Goal: Task Accomplishment & Management: Manage account settings

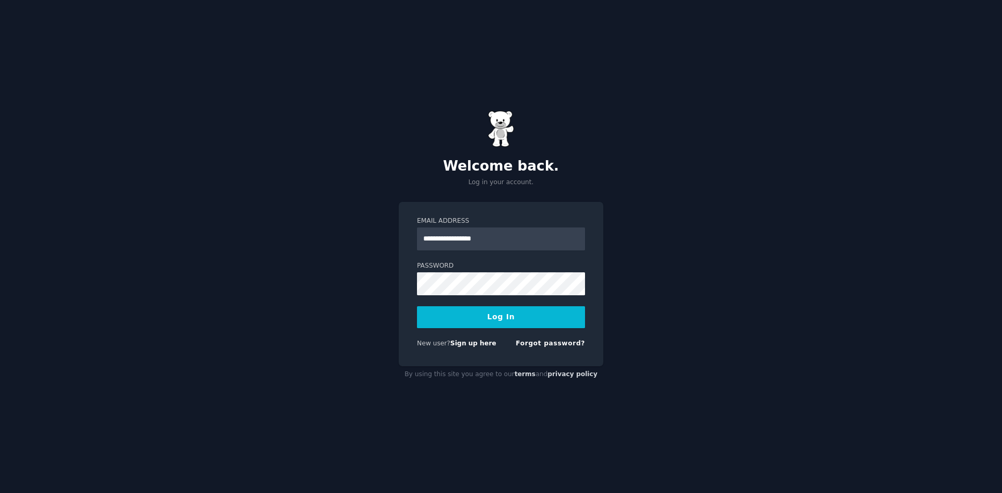
click at [507, 313] on button "Log In" at bounding box center [501, 317] width 168 height 22
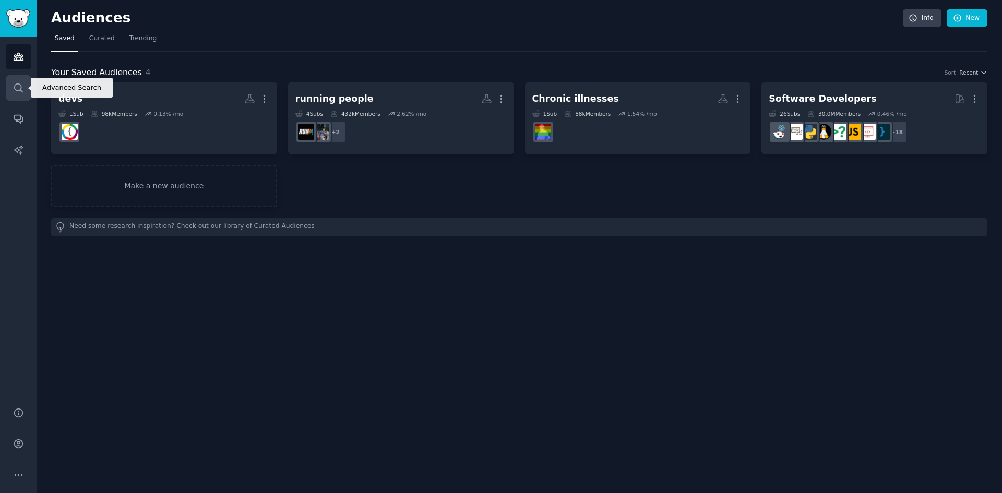
click at [17, 85] on icon "Sidebar" at bounding box center [18, 87] width 11 height 11
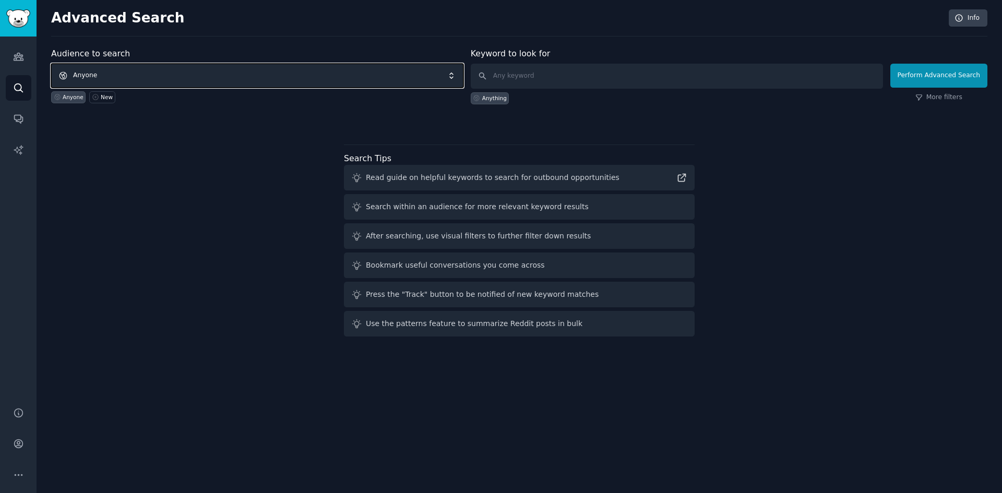
click at [125, 76] on span "Anyone" at bounding box center [257, 76] width 412 height 24
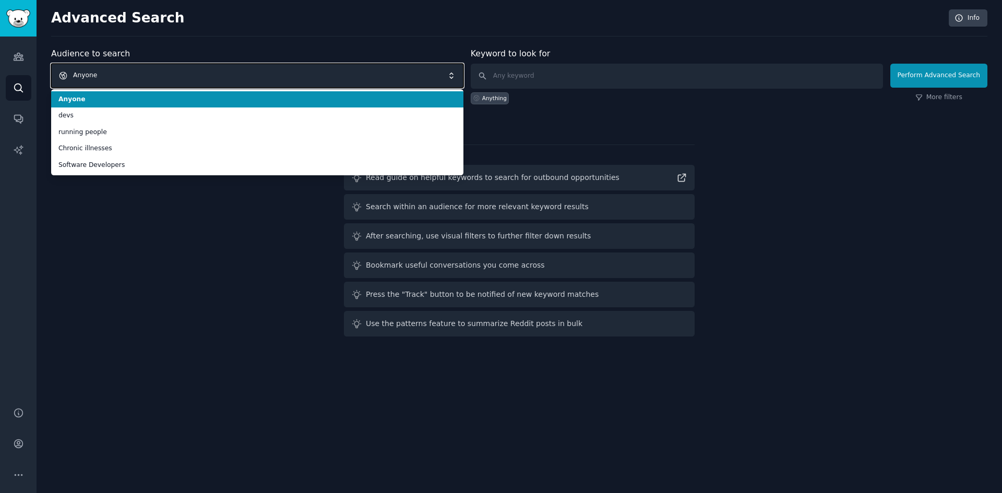
click at [156, 76] on span "Anyone" at bounding box center [257, 76] width 412 height 24
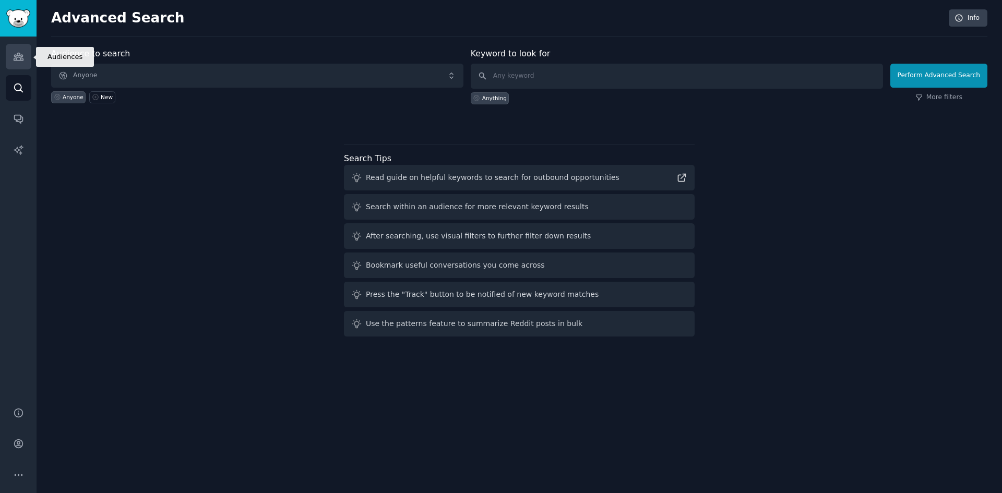
click at [21, 54] on icon "Sidebar" at bounding box center [18, 56] width 11 height 11
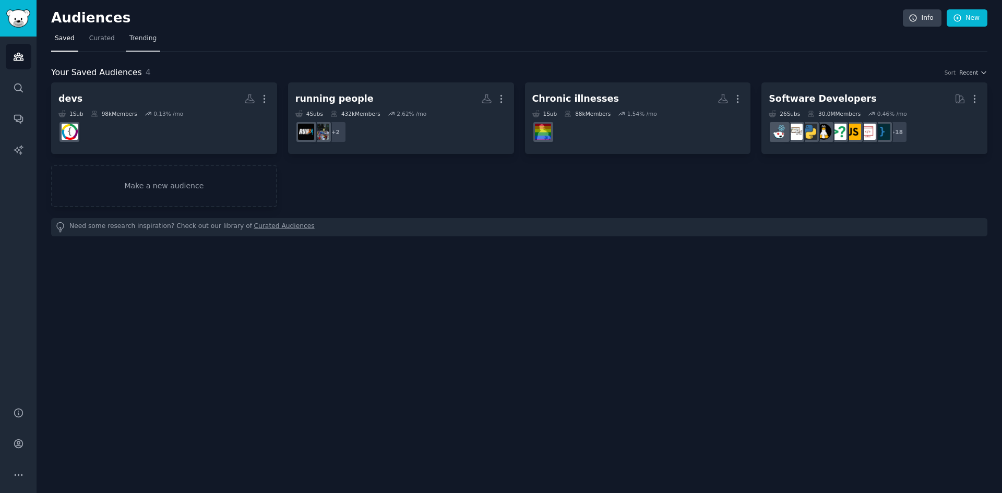
click at [143, 36] on span "Trending" at bounding box center [142, 38] width 27 height 9
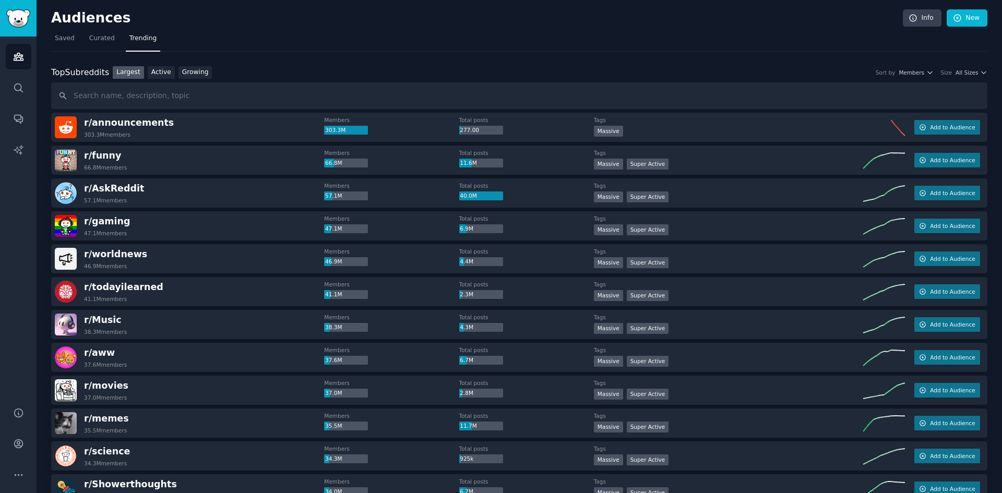
click at [199, 95] on input "text" at bounding box center [519, 95] width 936 height 27
type input "longevity"
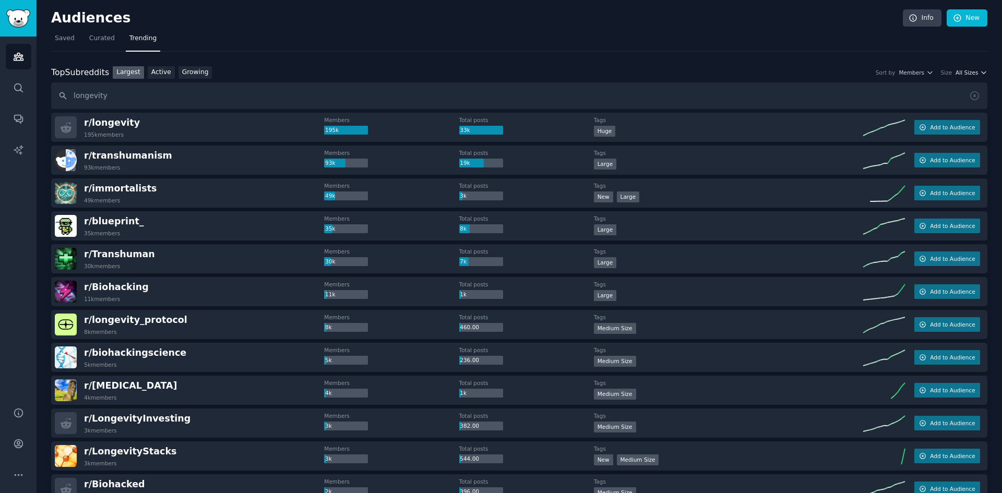
click at [975, 69] on span "All Sizes" at bounding box center [966, 72] width 22 height 7
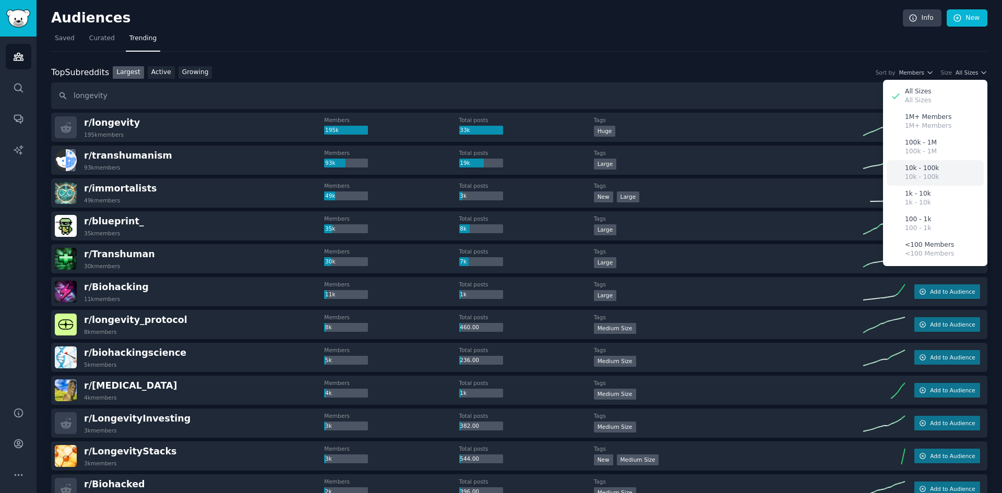
click at [939, 178] on div "10k - 100k 10k - 100k" at bounding box center [935, 173] width 97 height 26
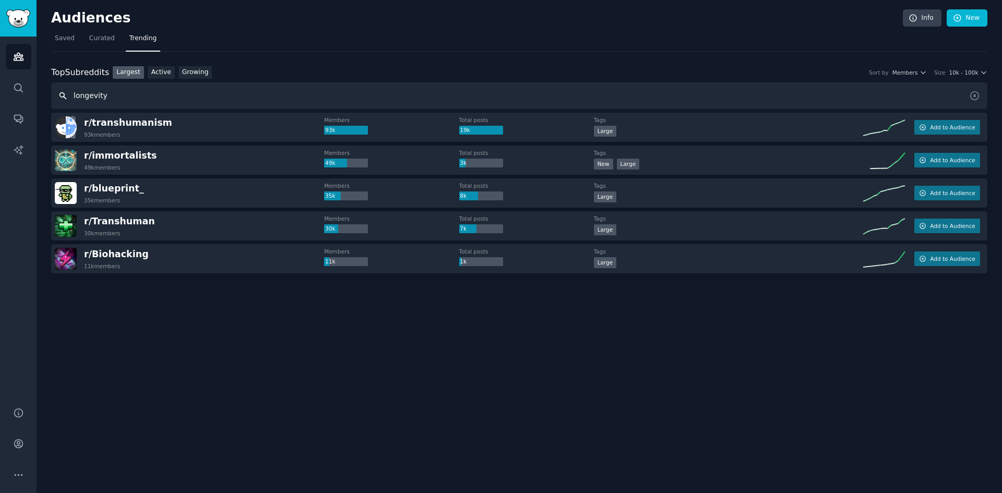
click at [201, 91] on input "longevity" at bounding box center [519, 95] width 936 height 27
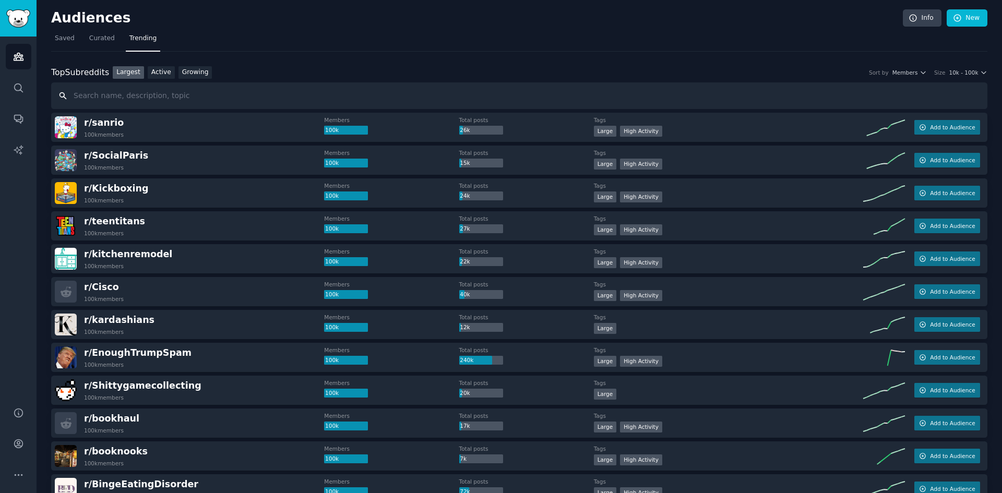
click at [296, 94] on input "text" at bounding box center [519, 95] width 936 height 27
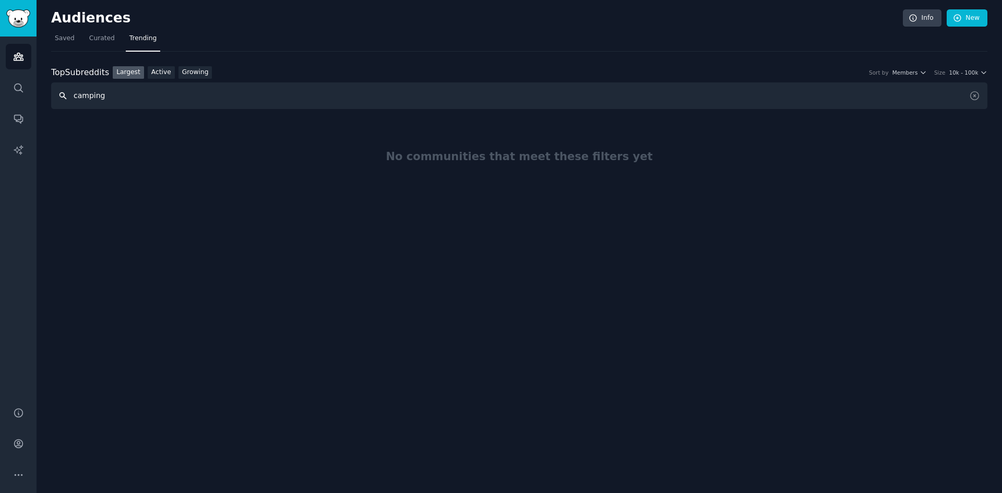
type input "camping"
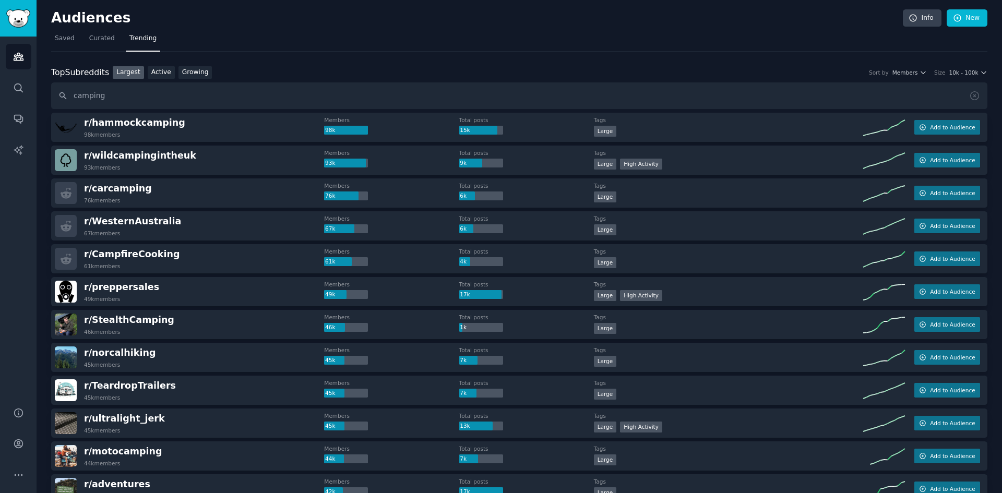
click at [961, 67] on div "Top Subreddits Top Subreddits Largest Active Growing Sort by Members Size 10k -…" at bounding box center [519, 72] width 936 height 13
click at [959, 73] on span "10k - 100k" at bounding box center [963, 72] width 29 height 7
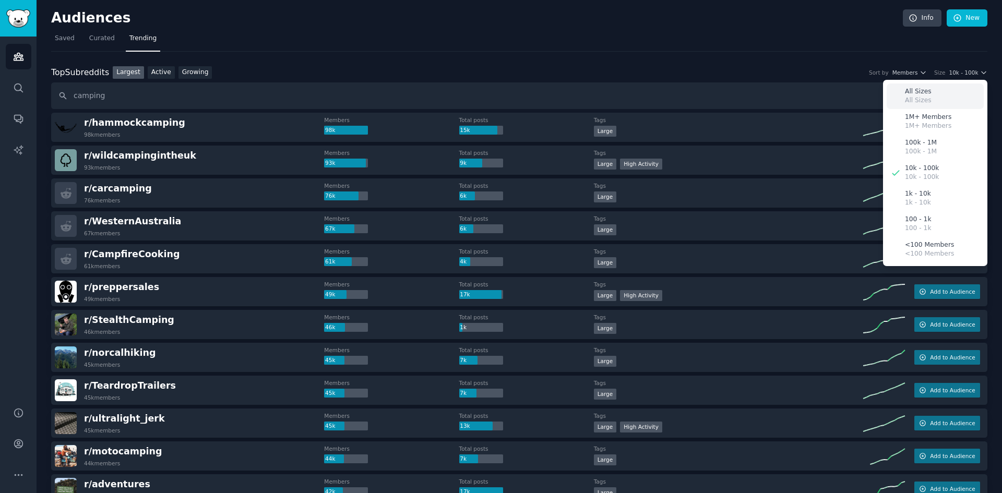
click at [935, 94] on div "All Sizes All Sizes" at bounding box center [935, 96] width 97 height 26
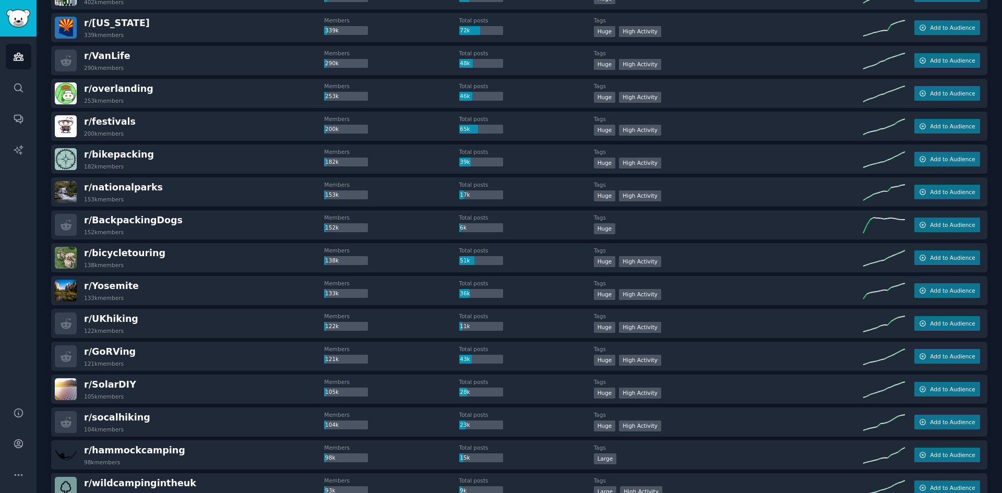
scroll to position [462, 0]
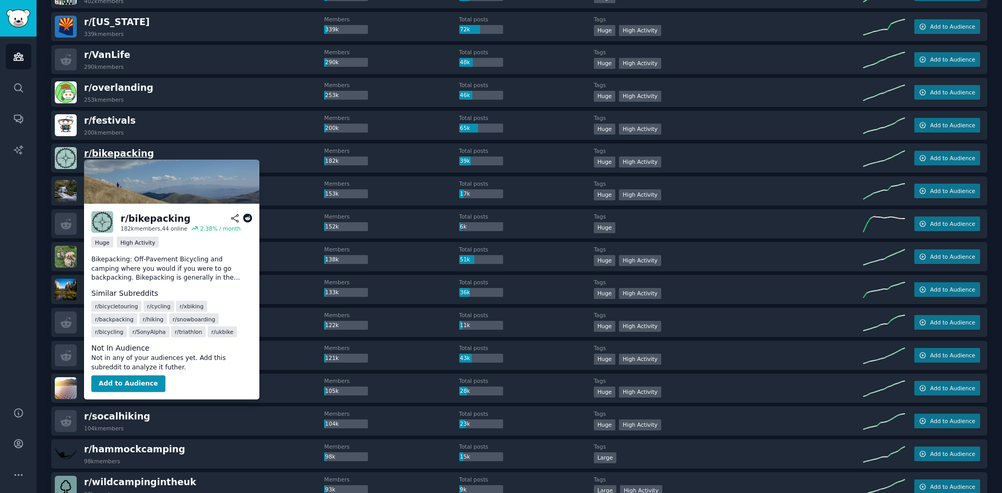
click at [113, 150] on span "r/ bikepacking" at bounding box center [119, 153] width 70 height 10
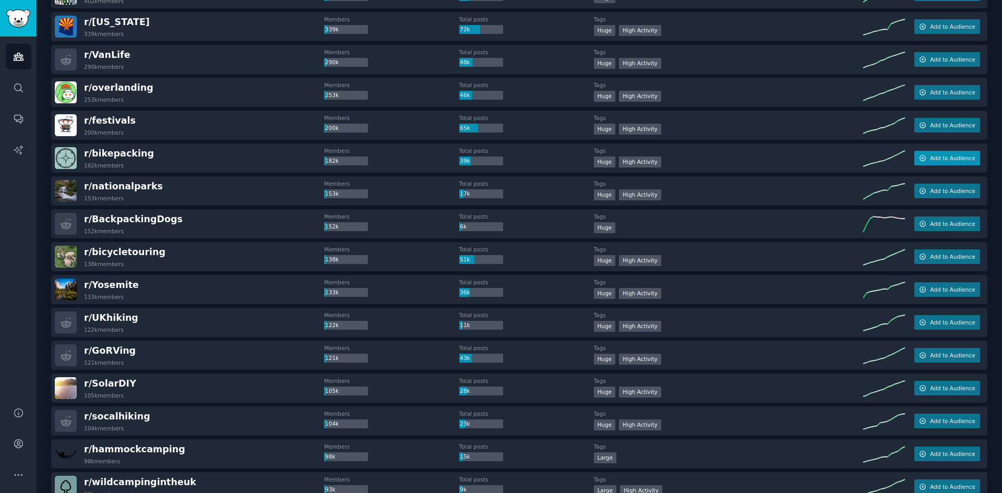
click at [938, 159] on span "Add to Audience" at bounding box center [952, 157] width 45 height 7
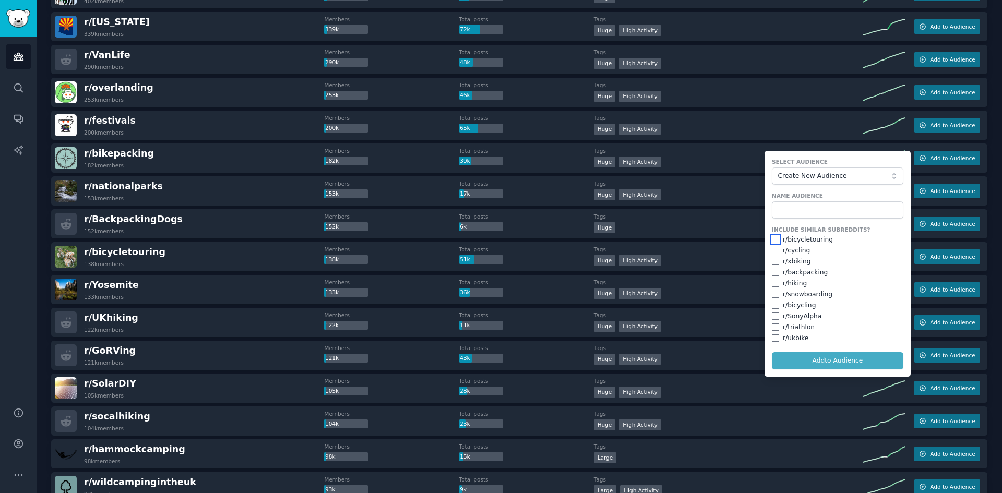
click at [772, 241] on input "checkbox" at bounding box center [775, 239] width 7 height 7
checkbox input "true"
click at [809, 204] on input "text" at bounding box center [837, 210] width 131 height 18
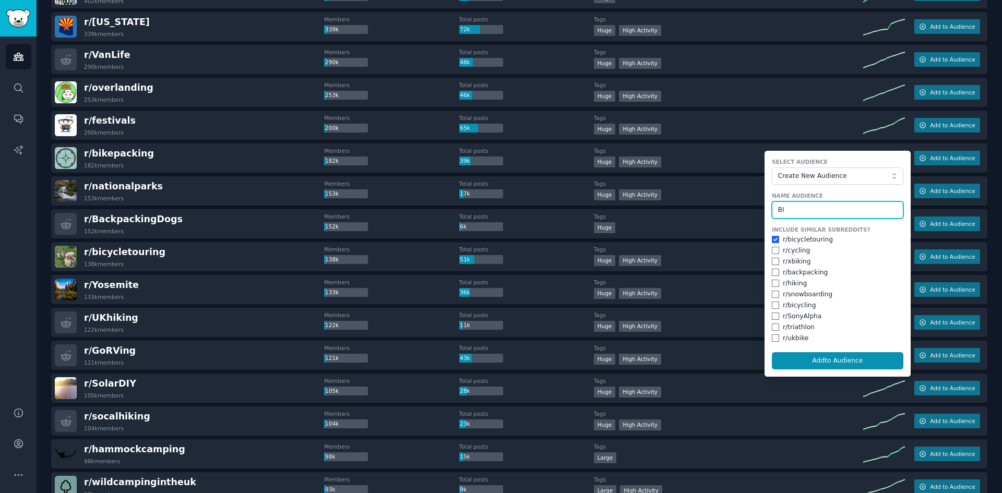
type input "B"
type input "Cyclist"
click at [832, 356] on button "Add to Audience" at bounding box center [837, 361] width 131 height 18
checkbox input "false"
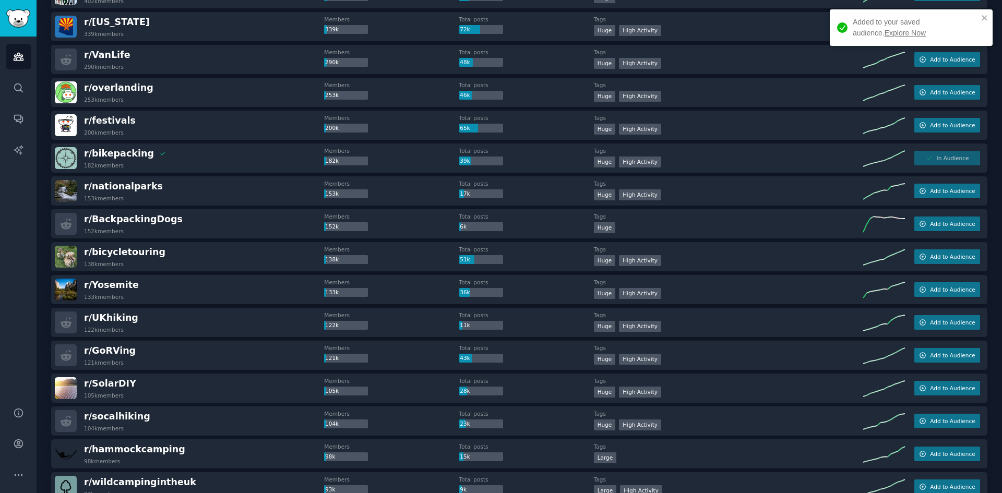
click at [884, 32] on link "Explore Now" at bounding box center [904, 33] width 41 height 8
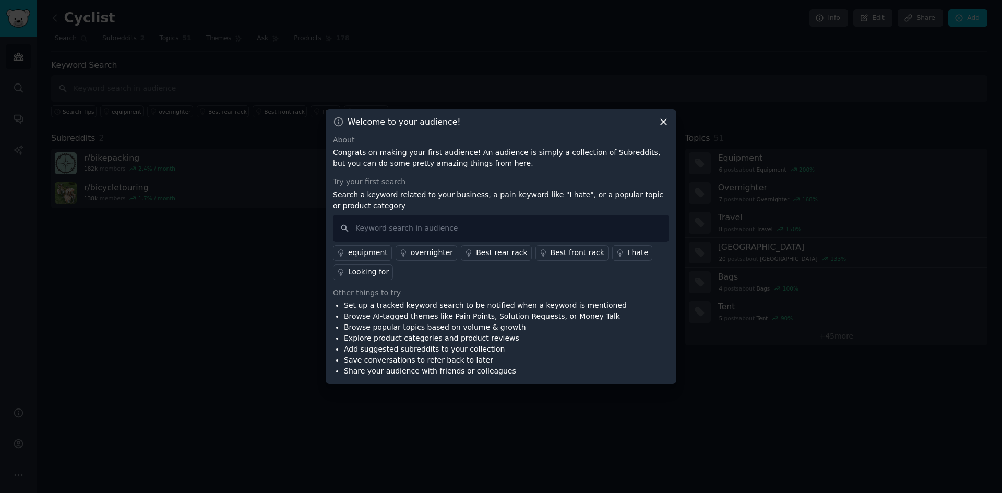
click at [658, 134] on div "Welcome to your audience! About Congrats on making your first audience! An audi…" at bounding box center [501, 247] width 351 height 276
click at [662, 122] on icon at bounding box center [663, 121] width 11 height 11
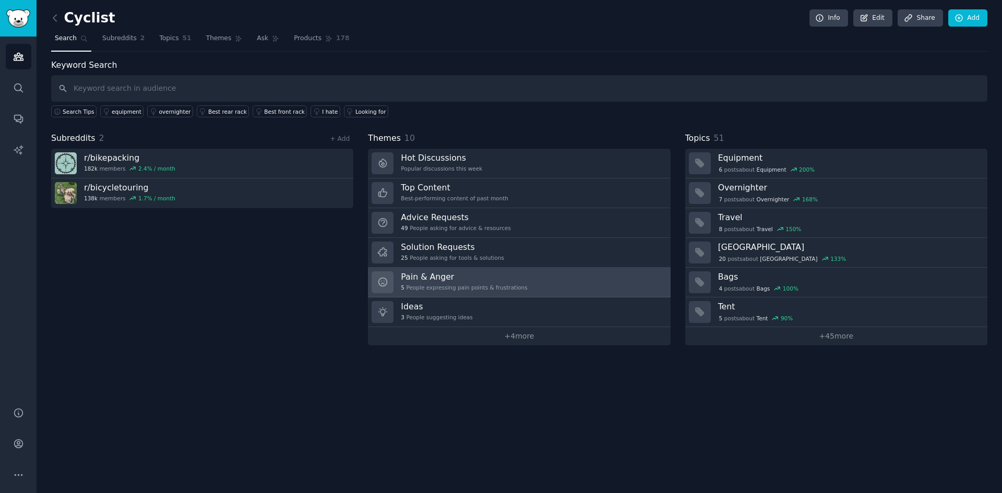
click at [450, 275] on h3 "Pain & Anger" at bounding box center [464, 276] width 126 height 11
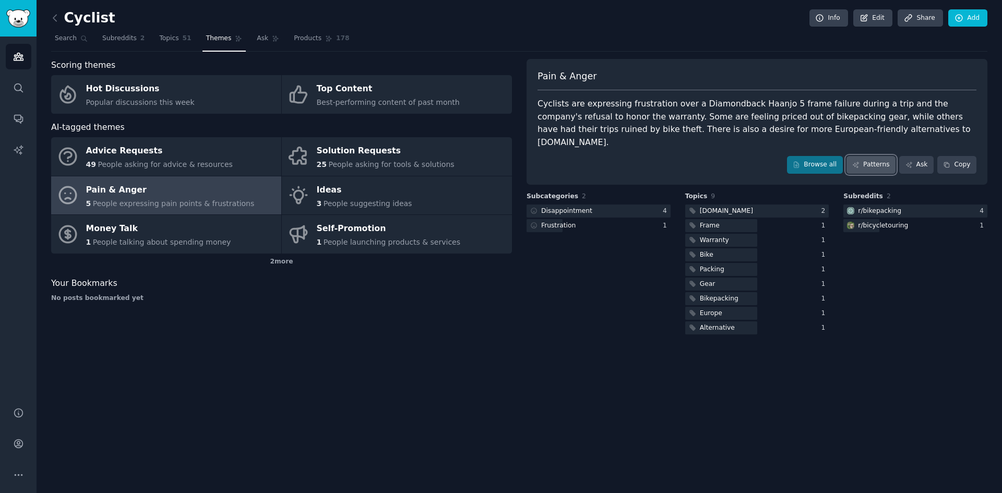
click at [879, 156] on link "Patterns" at bounding box center [870, 165] width 49 height 18
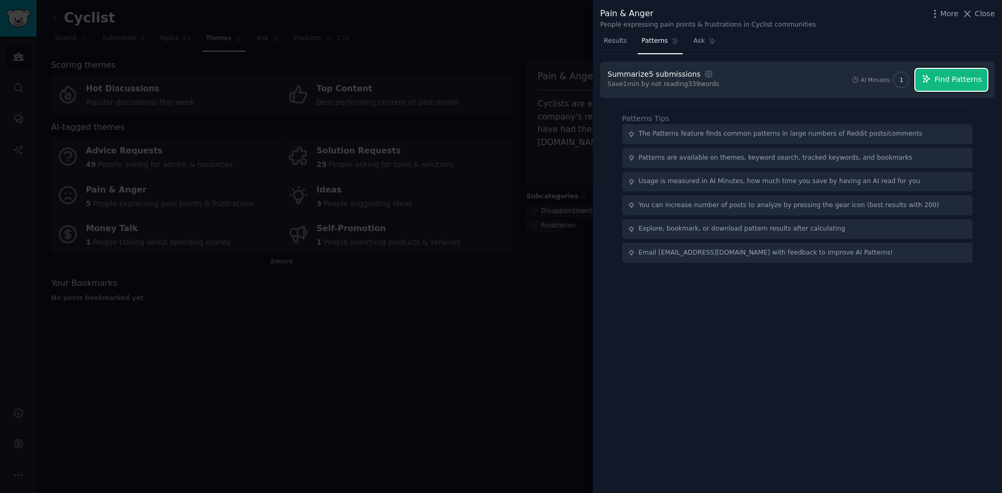
click at [947, 80] on span "Find Patterns" at bounding box center [958, 79] width 47 height 11
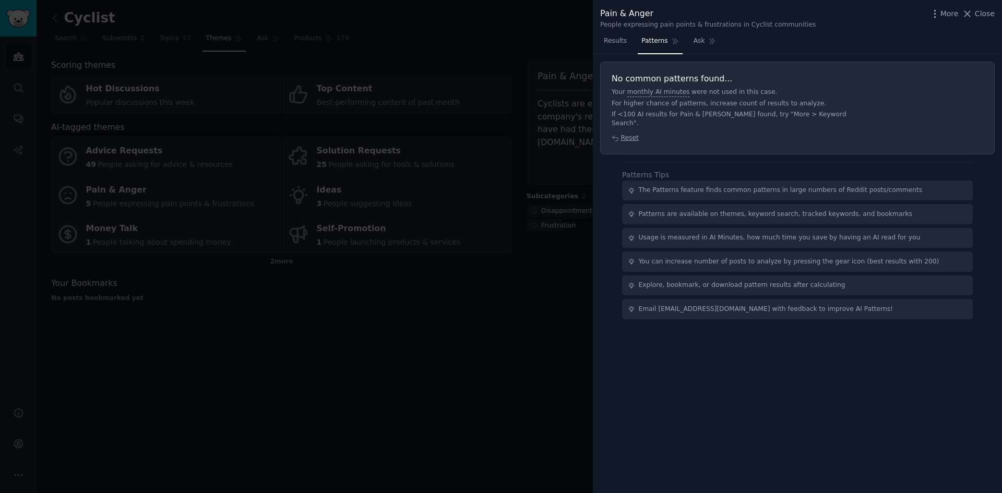
click at [500, 140] on div at bounding box center [501, 246] width 1002 height 493
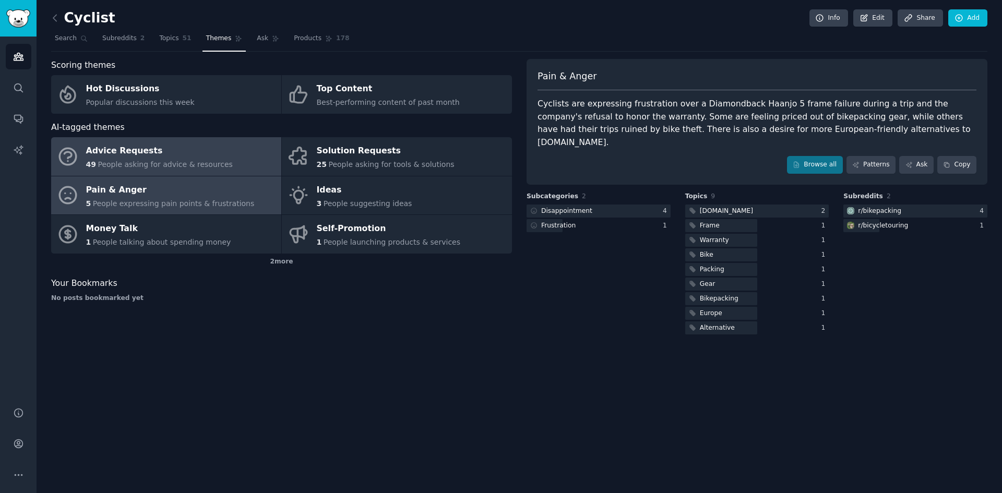
click at [235, 163] on link "Advice Requests 49 People asking for advice & resources" at bounding box center [166, 156] width 230 height 39
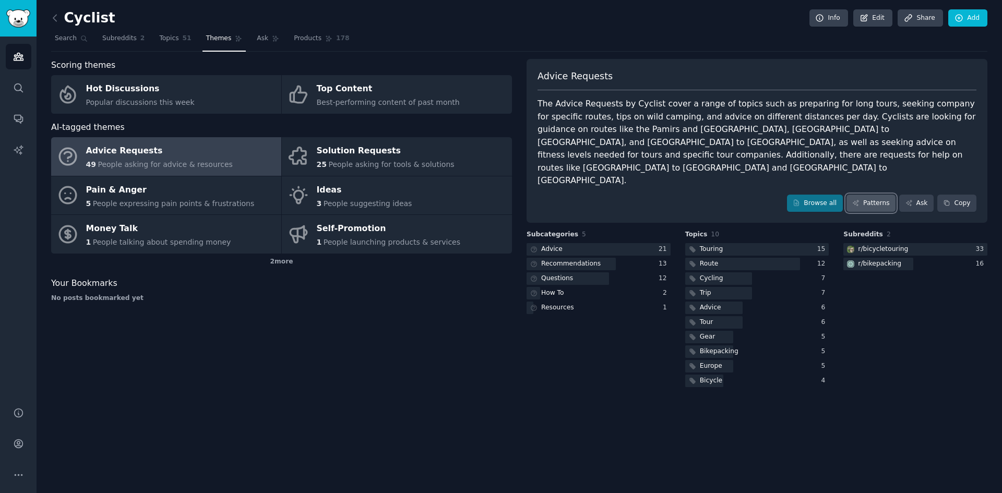
click at [879, 195] on link "Patterns" at bounding box center [870, 204] width 49 height 18
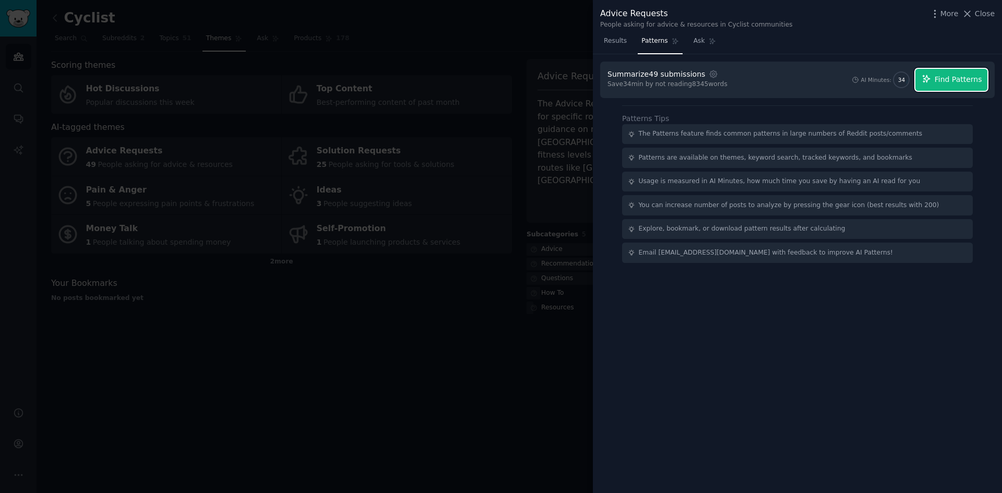
click at [940, 77] on span "Find Patterns" at bounding box center [958, 79] width 47 height 11
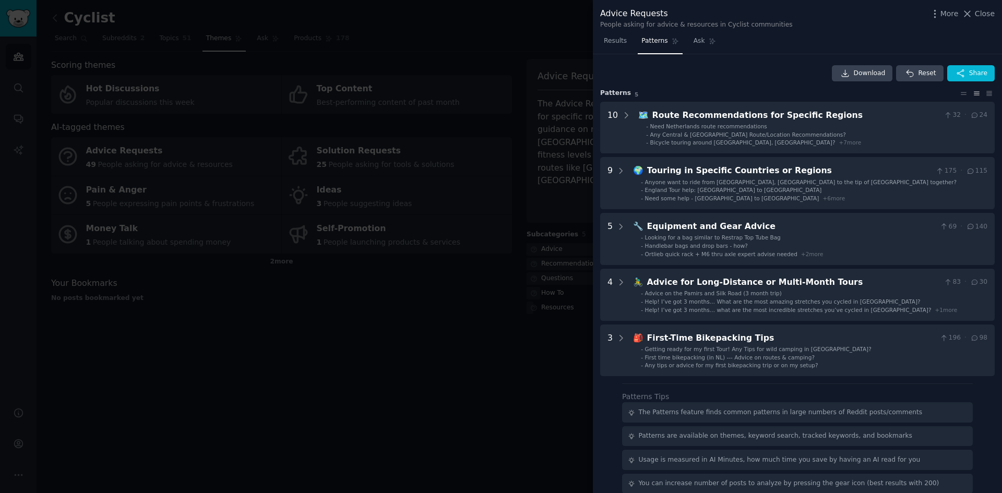
click at [511, 146] on div at bounding box center [501, 246] width 1002 height 493
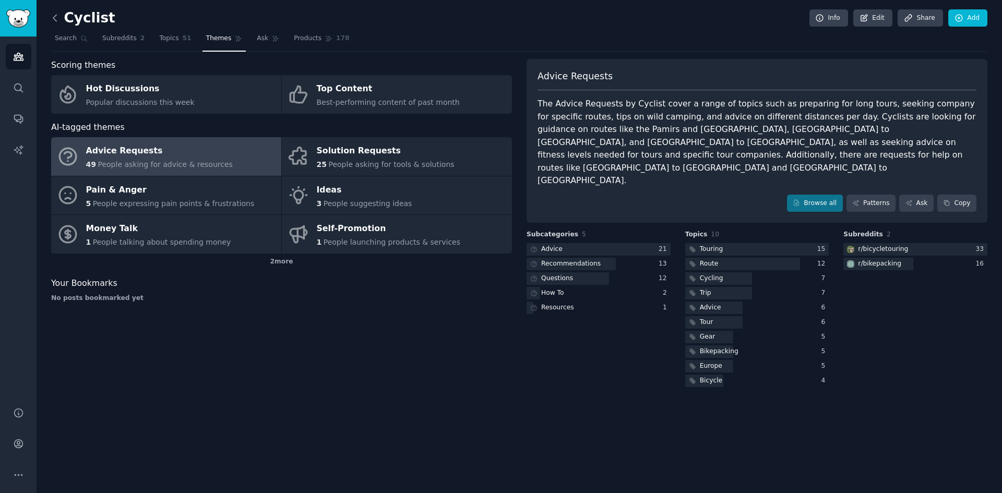
click at [60, 20] on icon at bounding box center [55, 18] width 11 height 11
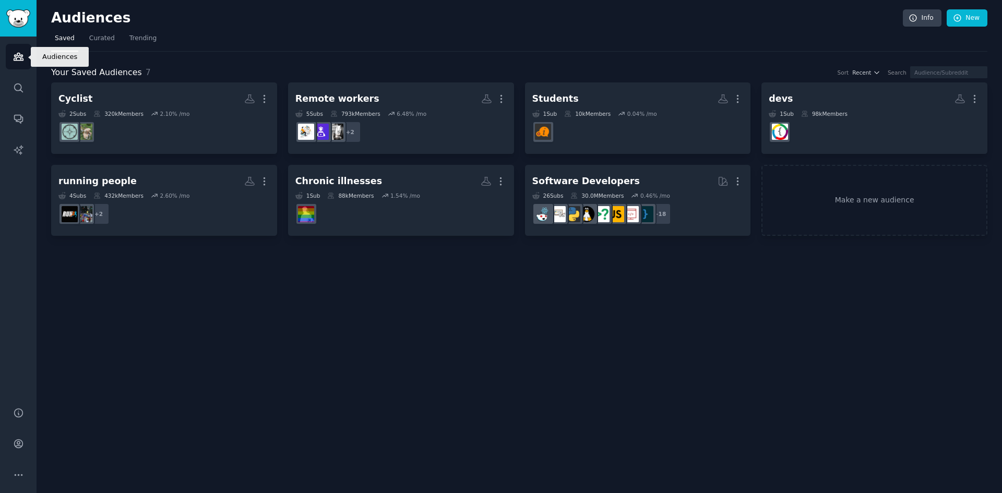
click at [16, 57] on icon "Sidebar" at bounding box center [18, 56] width 11 height 11
click at [971, 19] on link "New" at bounding box center [967, 18] width 41 height 18
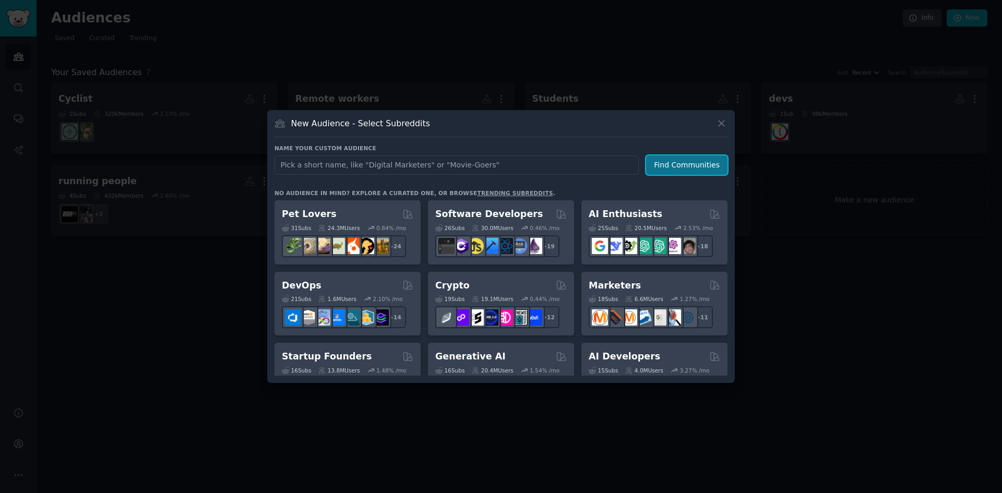
click at [683, 166] on button "Find Communities" at bounding box center [686, 164] width 81 height 19
click at [396, 53] on div at bounding box center [501, 246] width 1002 height 493
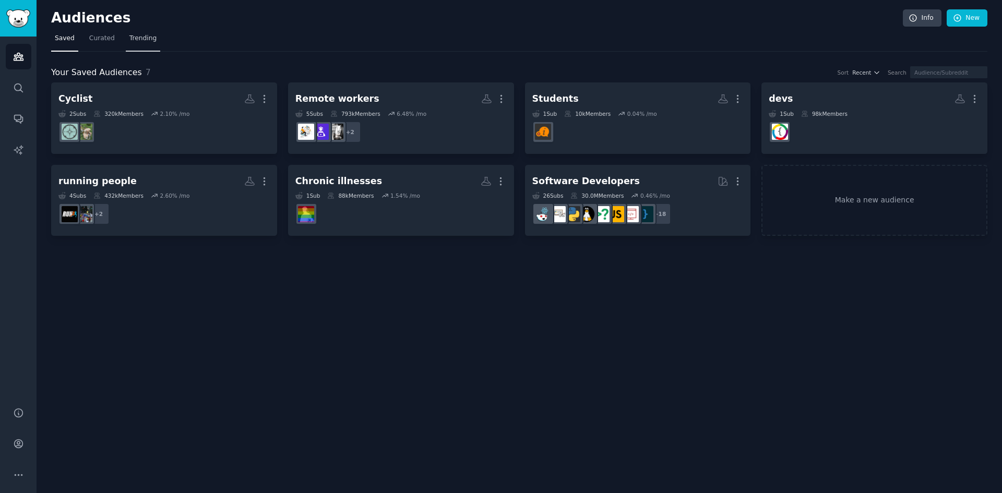
click at [135, 35] on span "Trending" at bounding box center [142, 38] width 27 height 9
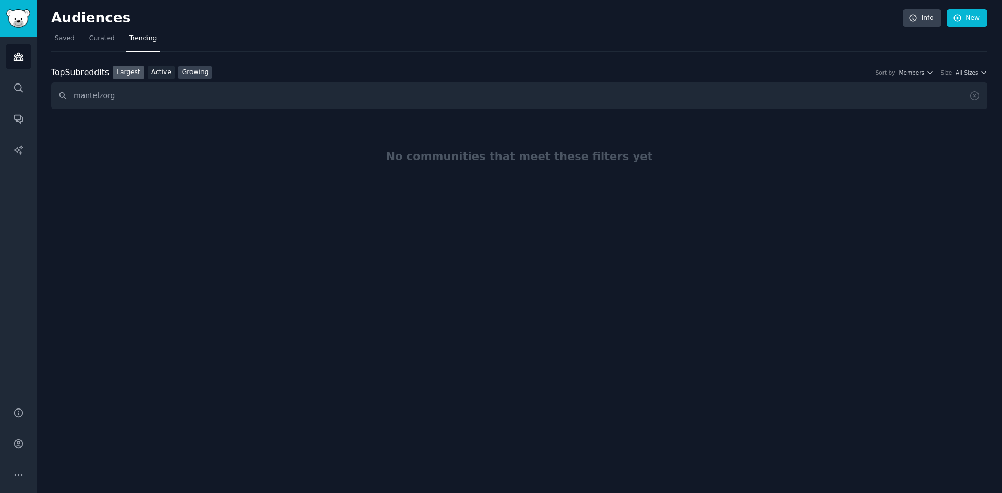
click at [184, 76] on link "Growing" at bounding box center [195, 72] width 34 height 13
click at [164, 75] on link "Active" at bounding box center [161, 72] width 27 height 13
click at [152, 92] on input "mantelzorg" at bounding box center [519, 95] width 936 height 27
type input "m"
click at [92, 34] on span "Curated" at bounding box center [102, 38] width 26 height 9
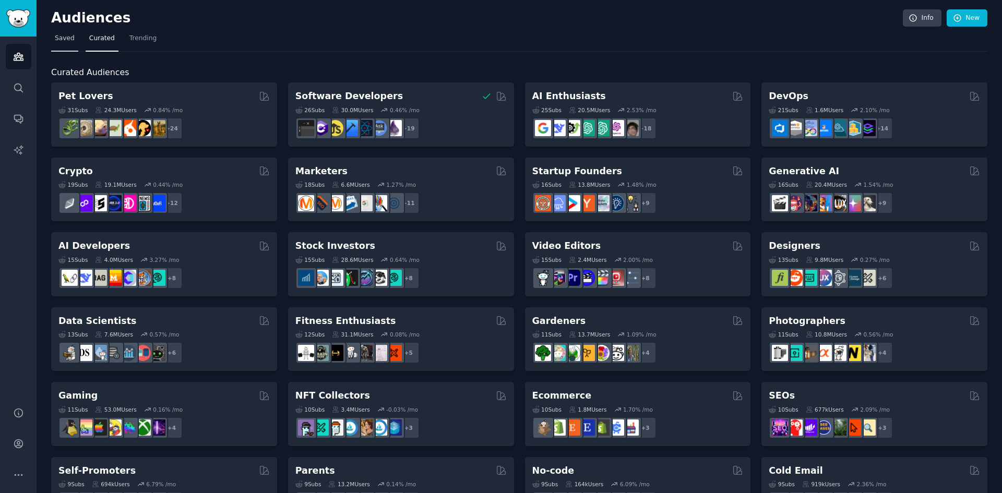
click at [70, 37] on span "Saved" at bounding box center [65, 38] width 20 height 9
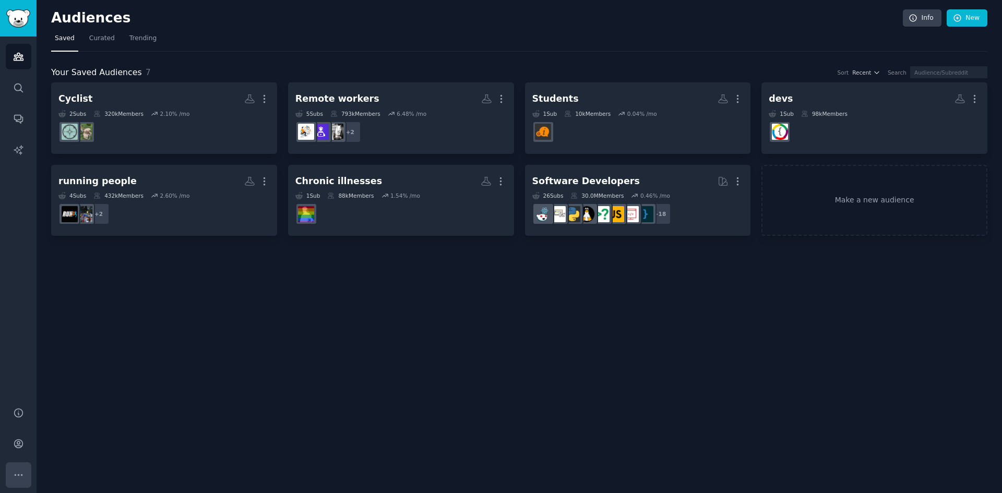
click at [24, 466] on button "More" at bounding box center [19, 475] width 26 height 26
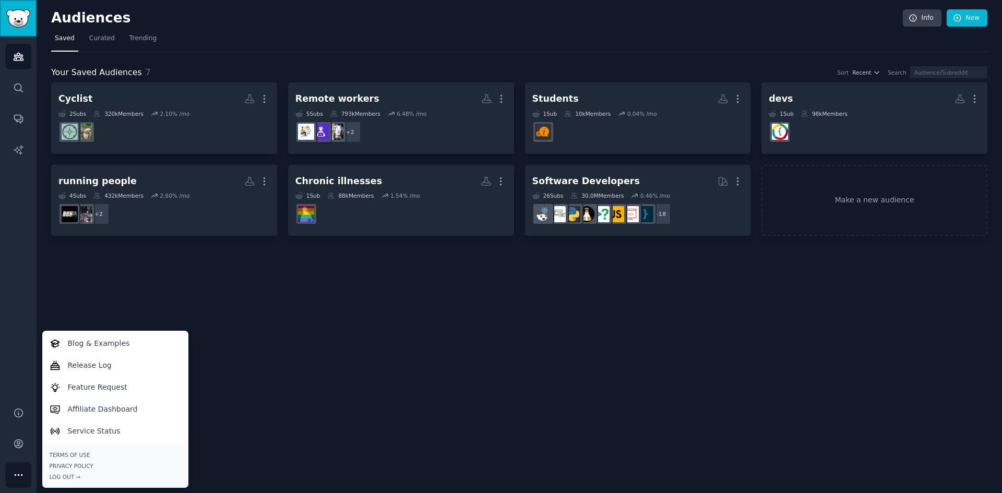
click at [5, 14] on link "Sidebar" at bounding box center [18, 18] width 37 height 37
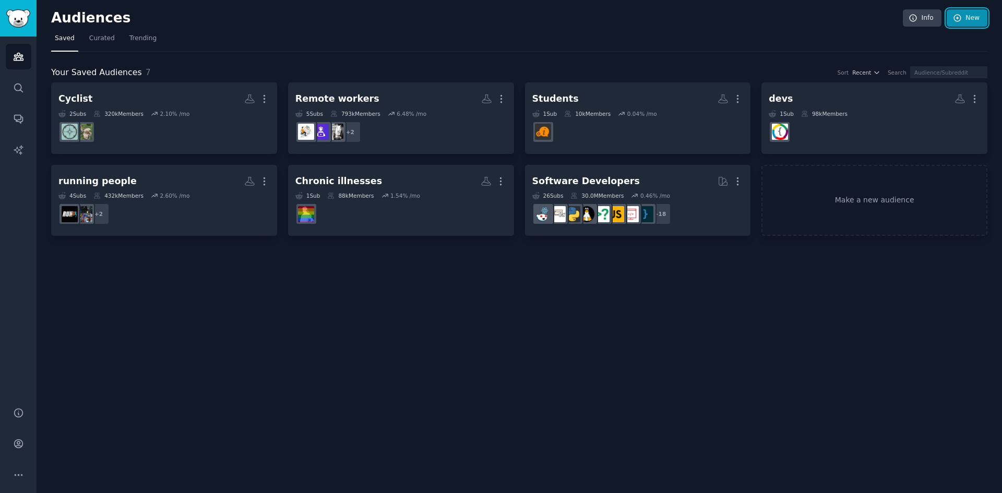
click at [963, 17] on link "New" at bounding box center [967, 18] width 41 height 18
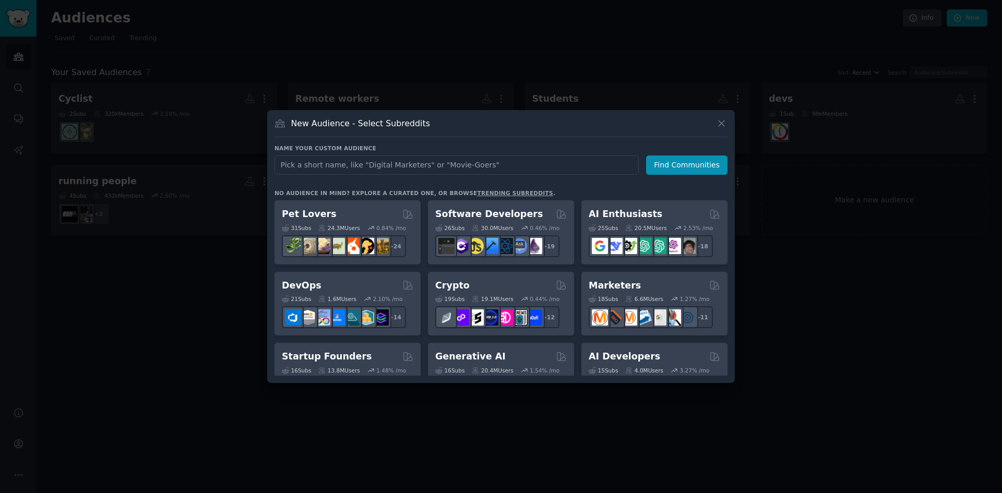
type input "N"
type input "D"
type input "Dutch"
click button "Find Communities" at bounding box center [686, 164] width 81 height 19
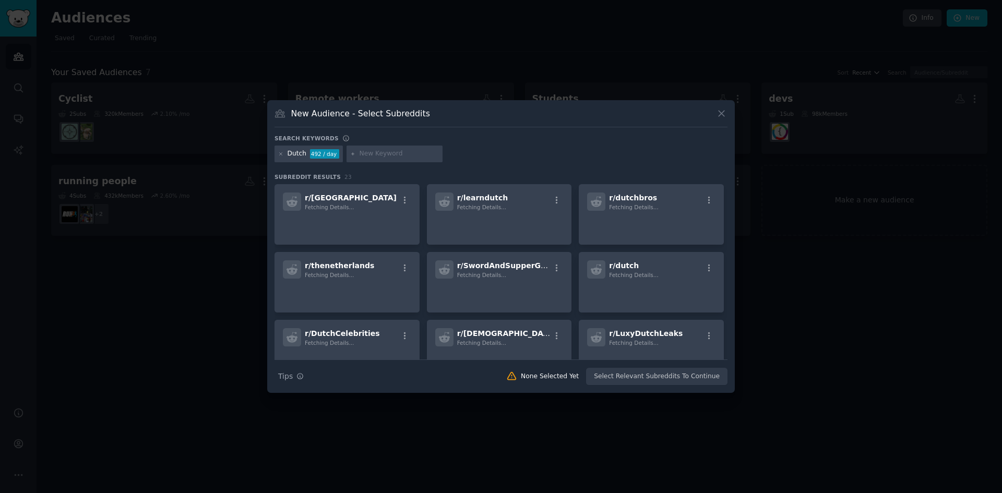
click at [401, 150] on input "text" at bounding box center [399, 153] width 79 height 9
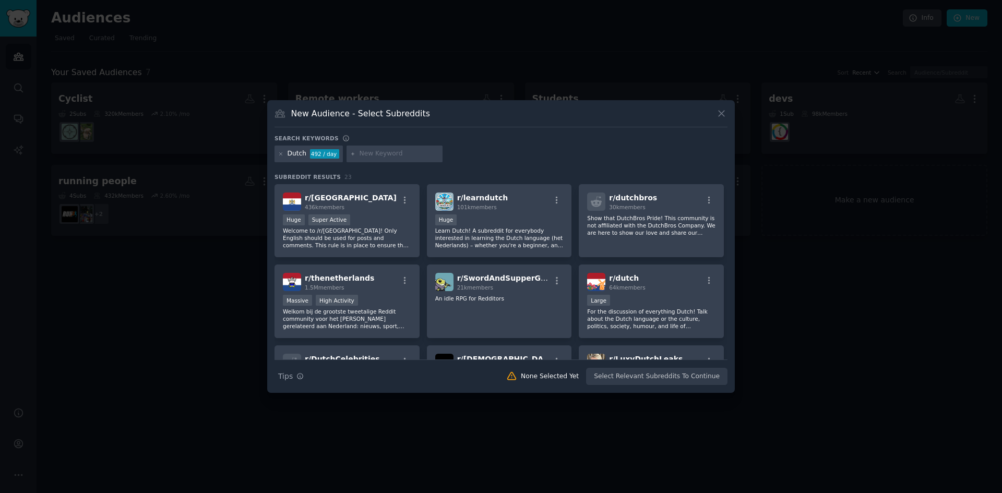
type input "d"
type input "mantelzorg"
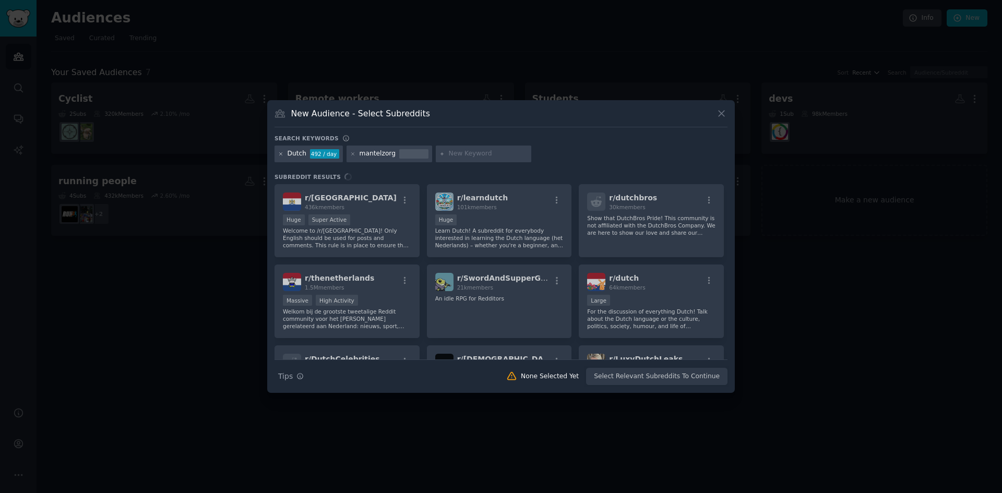
click at [280, 152] on icon at bounding box center [281, 154] width 6 height 6
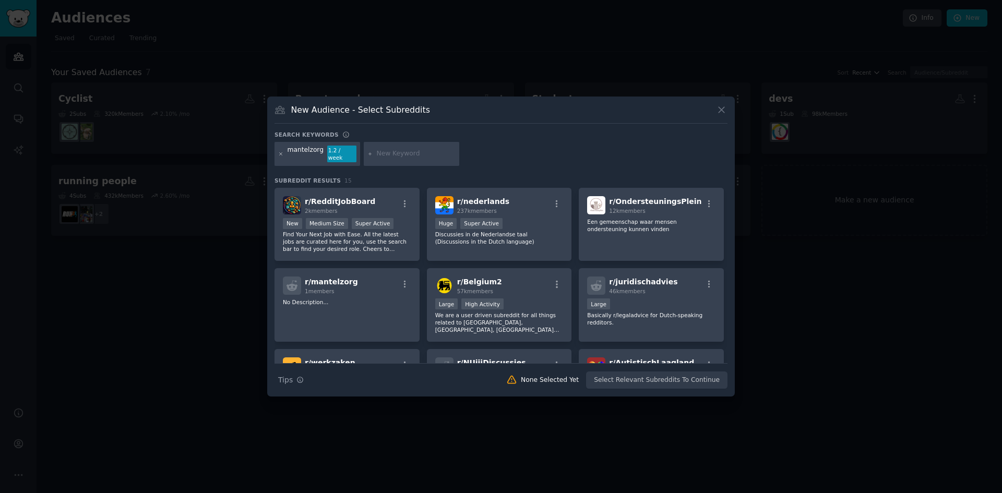
click at [282, 153] on icon at bounding box center [281, 154] width 6 height 6
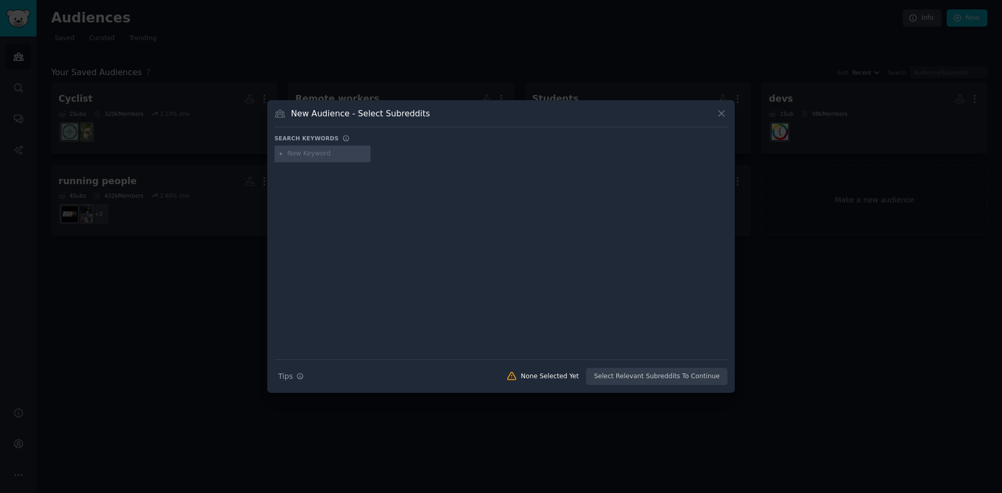
click at [313, 151] on input "text" at bounding box center [327, 153] width 79 height 9
type input "campingeigenaren"
click at [315, 152] on div "campingeigenaren" at bounding box center [318, 153] width 60 height 9
drag, startPoint x: 280, startPoint y: 159, endPoint x: 280, endPoint y: 151, distance: 7.3
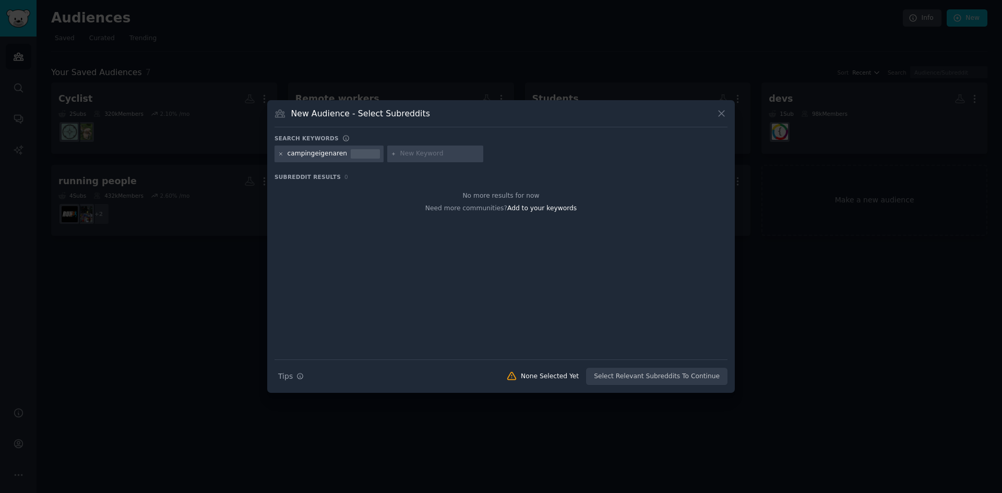
click at [280, 151] on div "campingeigenaren" at bounding box center [328, 154] width 109 height 17
click at [280, 151] on icon at bounding box center [281, 154] width 6 height 6
click at [303, 152] on input "text" at bounding box center [327, 153] width 79 height 9
type input "kamperen"
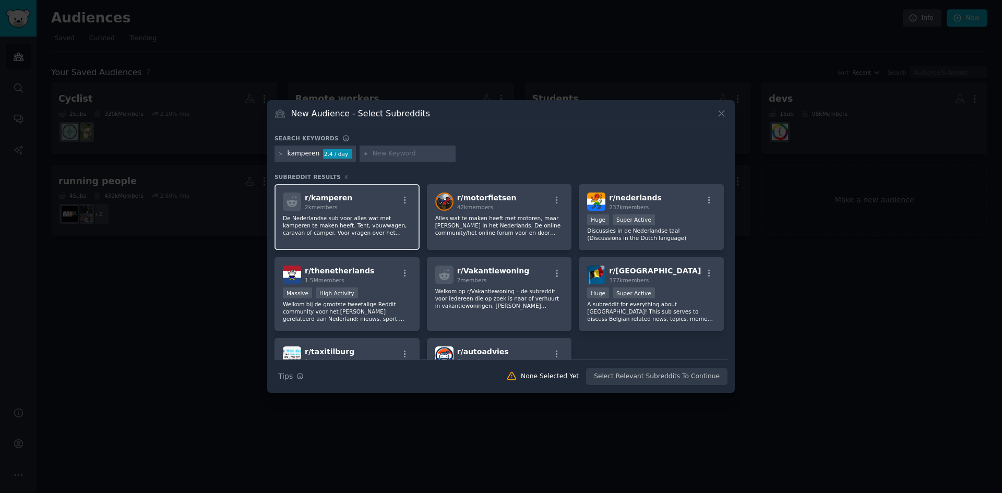
click at [365, 226] on p "De Nederlandse sub voor alles wat met kamperen te maken heeft. Tent, vouwwagen,…" at bounding box center [347, 225] width 128 height 22
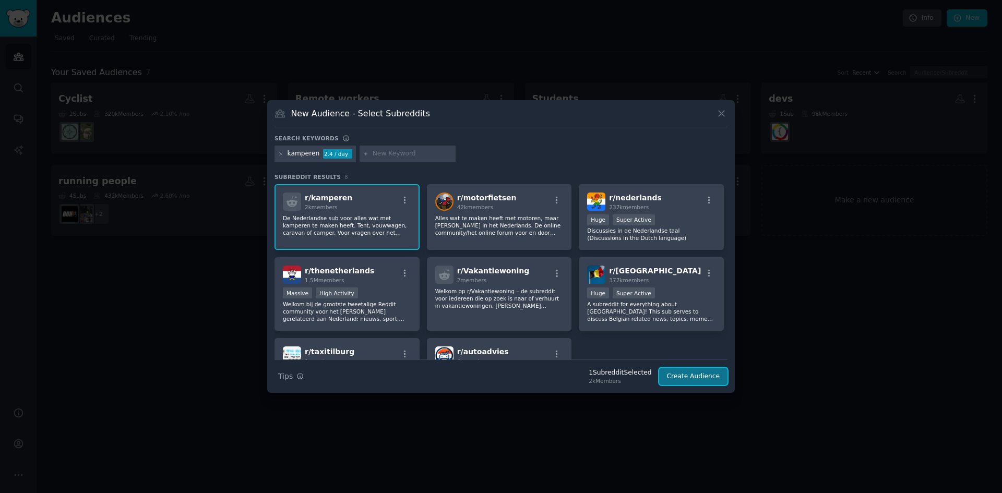
click at [688, 375] on button "Create Audience" at bounding box center [693, 377] width 69 height 18
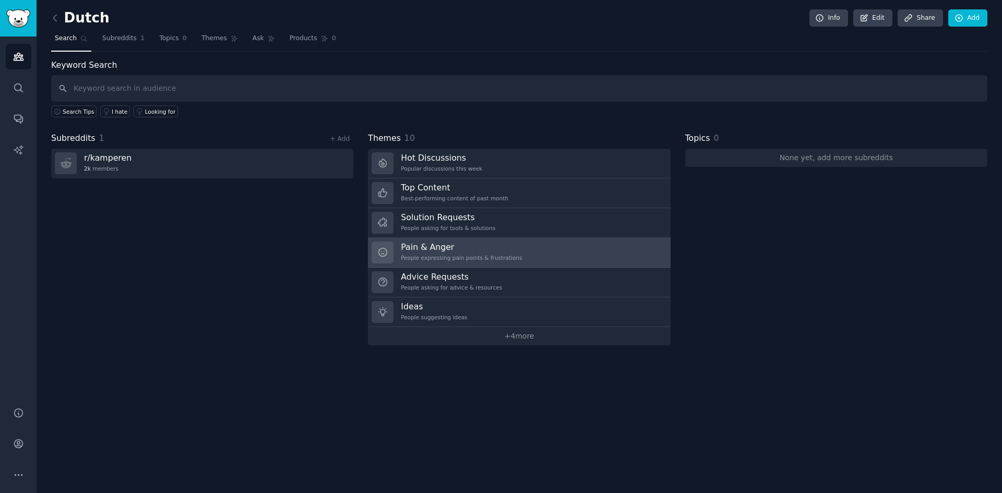
click at [456, 246] on h3 "Pain & Anger" at bounding box center [461, 247] width 121 height 11
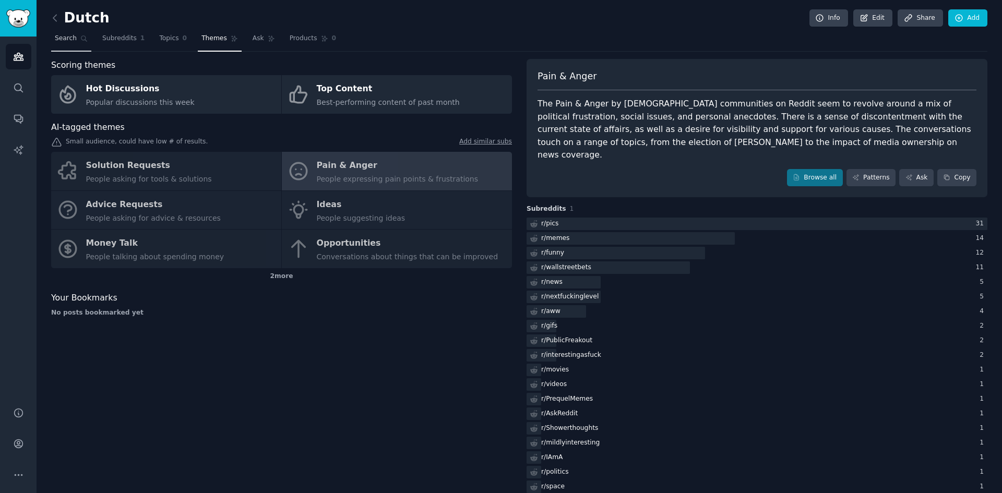
click at [68, 34] on span "Search" at bounding box center [66, 38] width 22 height 9
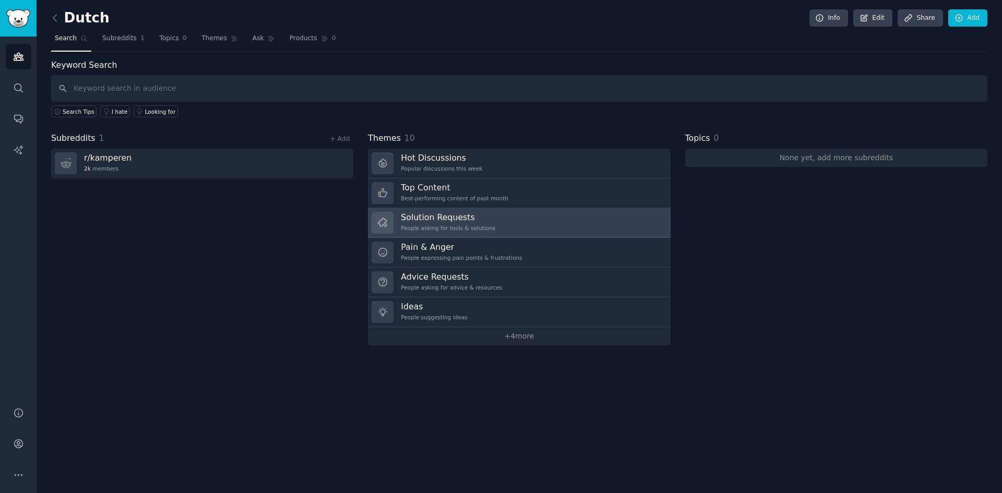
click at [469, 227] on div "People asking for tools & solutions" at bounding box center [448, 227] width 94 height 7
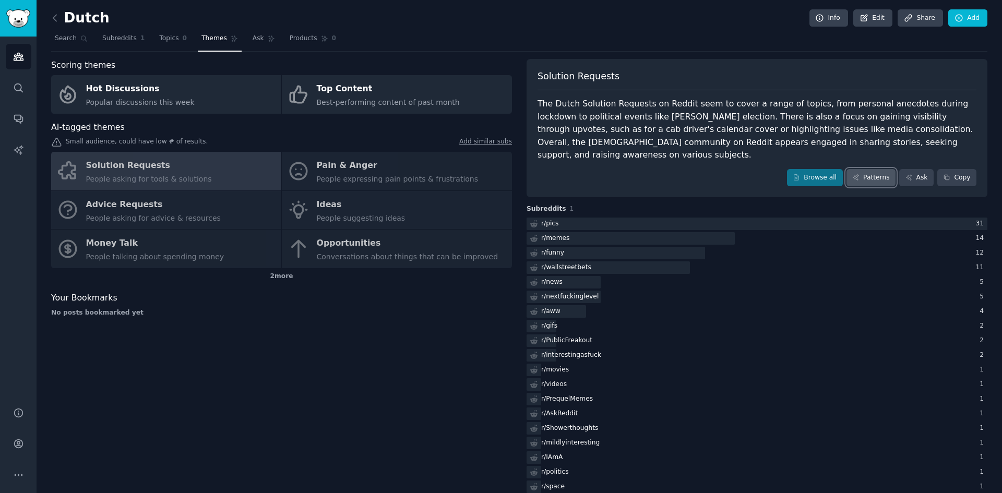
click at [871, 169] on link "Patterns" at bounding box center [870, 178] width 49 height 18
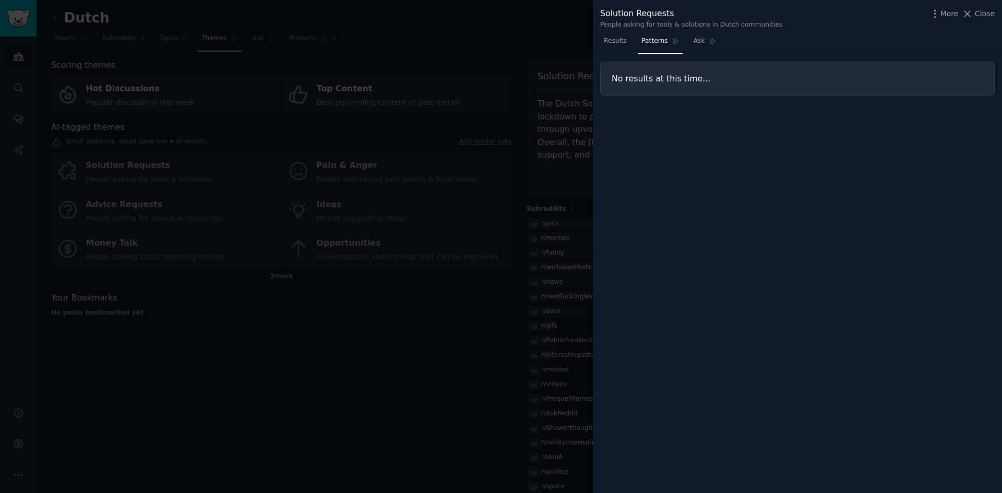
click at [555, 108] on div at bounding box center [501, 246] width 1002 height 493
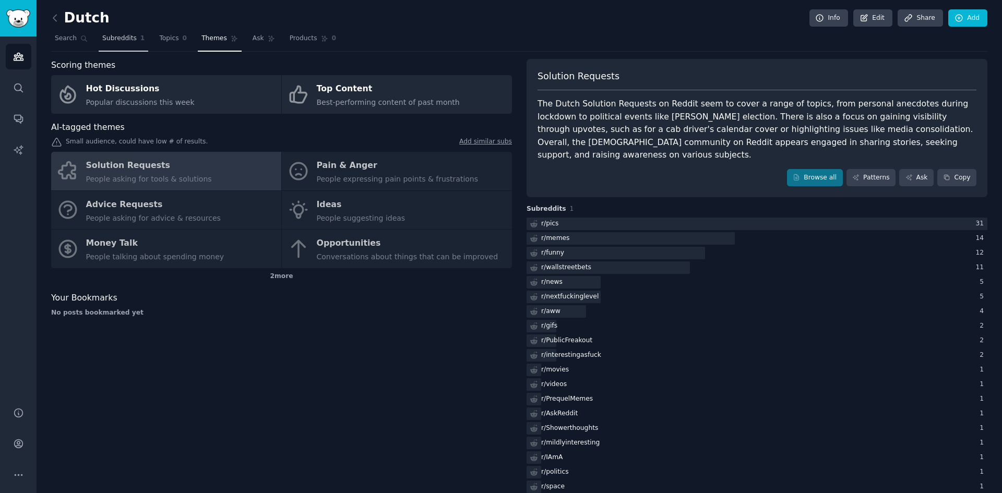
click at [116, 39] on span "Subreddits" at bounding box center [119, 38] width 34 height 9
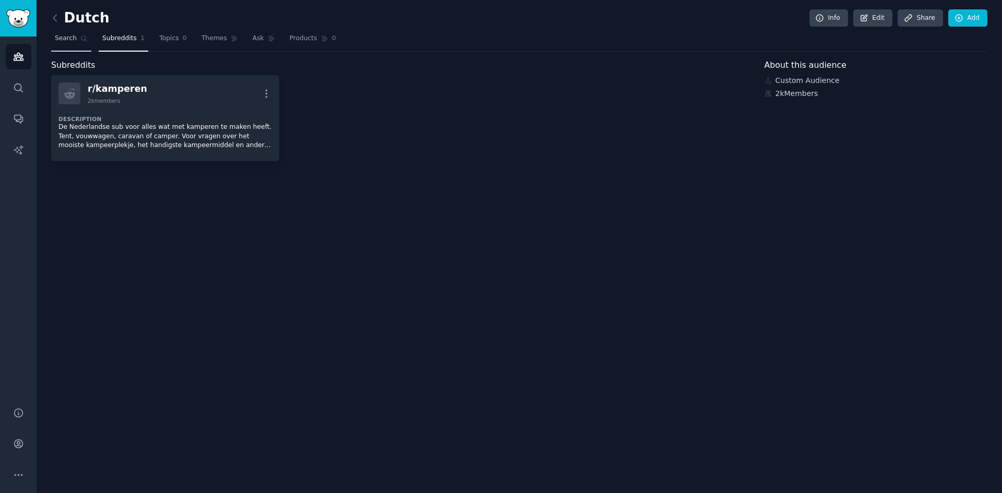
click at [66, 36] on span "Search" at bounding box center [66, 38] width 22 height 9
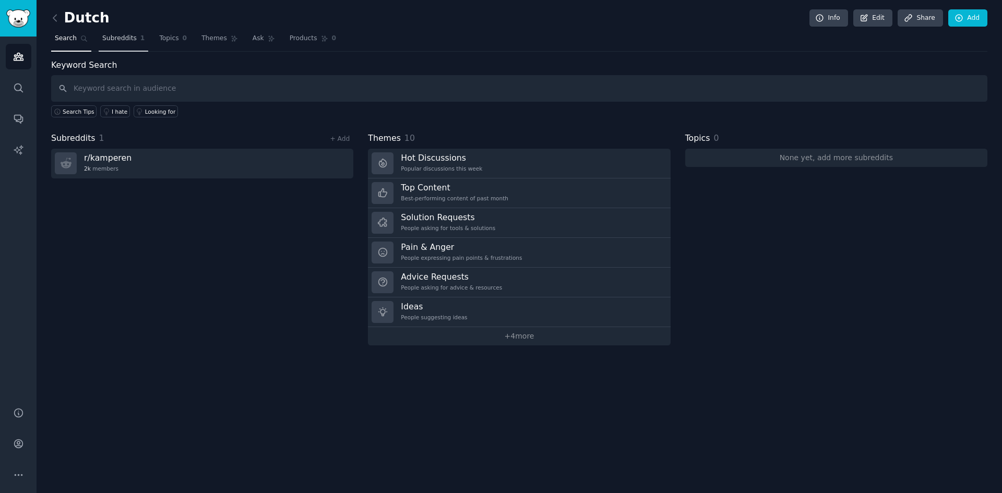
click at [112, 39] on span "Subreddits" at bounding box center [119, 38] width 34 height 9
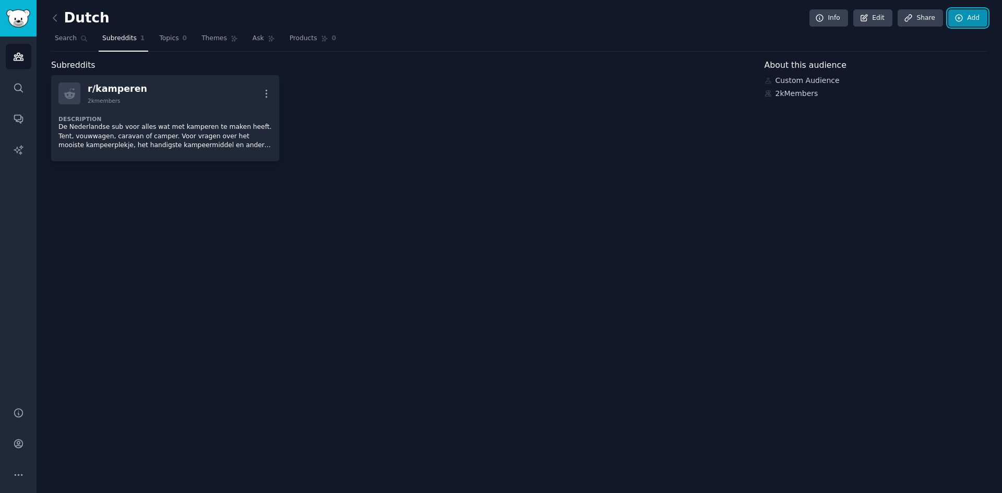
click at [971, 17] on link "Add" at bounding box center [967, 18] width 39 height 18
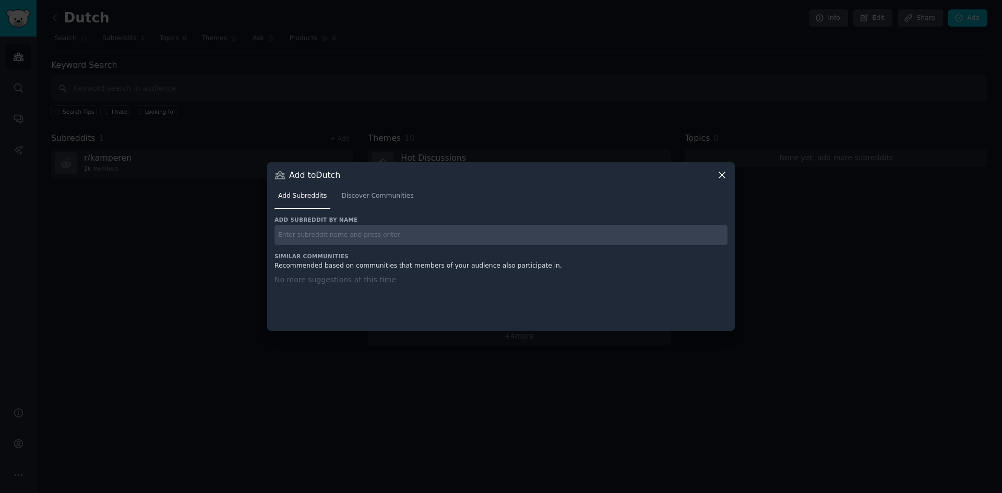
click at [435, 229] on input "text" at bounding box center [500, 235] width 453 height 20
click at [366, 189] on link "Discover Communities" at bounding box center [377, 198] width 79 height 21
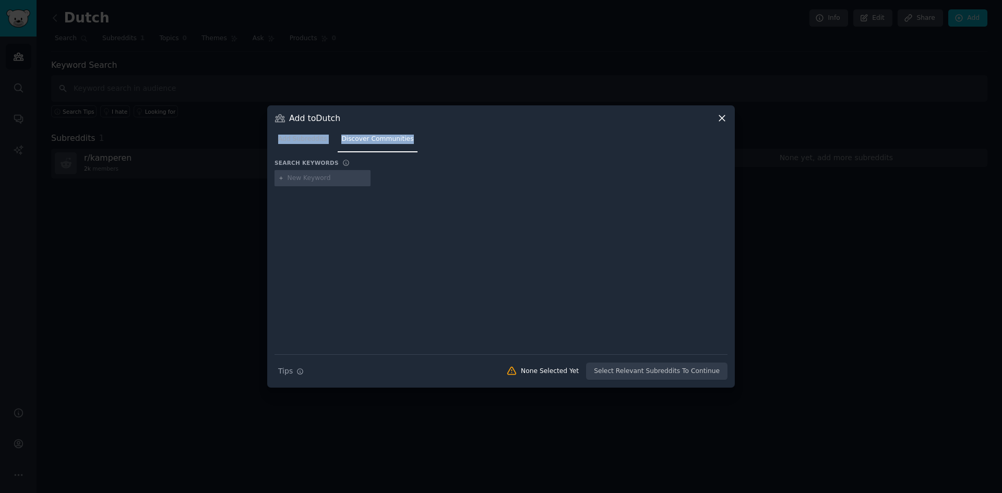
drag, startPoint x: 495, startPoint y: 155, endPoint x: 697, endPoint y: 110, distance: 206.9
click at [697, 110] on div "Add to Dutch Add Subreddits Discover Communities Search keywords Try a 2-4 keyw…" at bounding box center [501, 246] width 468 height 282
click at [719, 114] on icon at bounding box center [721, 118] width 11 height 11
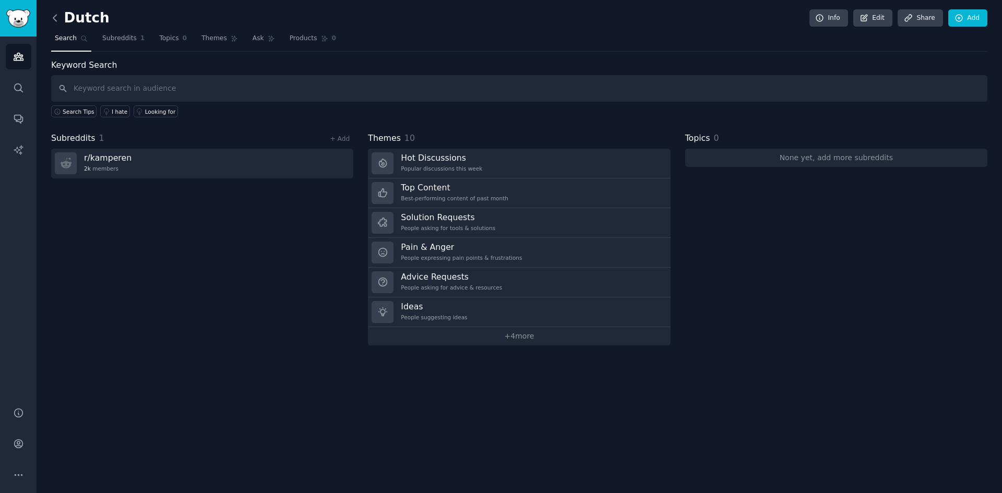
click at [59, 13] on icon at bounding box center [55, 18] width 11 height 11
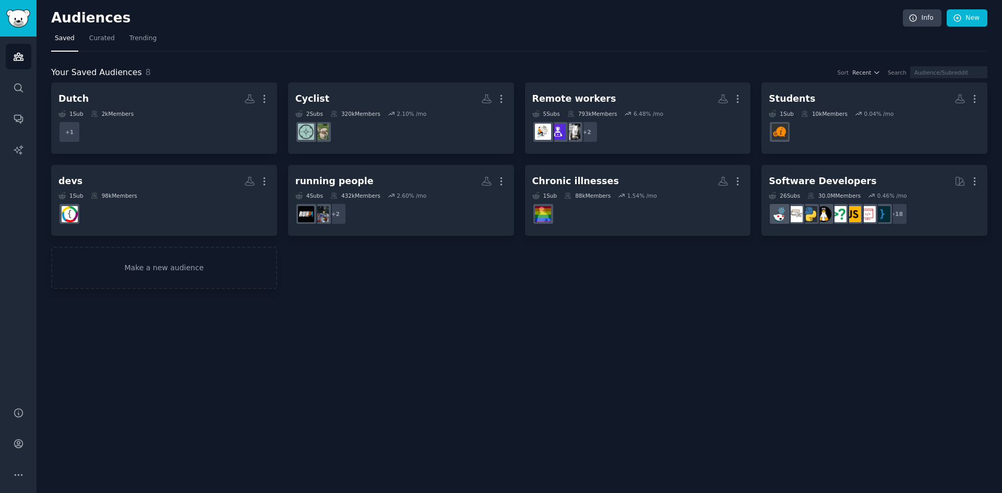
click at [153, 35] on nav "Saved Curated Trending" at bounding box center [519, 40] width 936 height 21
click at [101, 32] on link "Curated" at bounding box center [102, 40] width 33 height 21
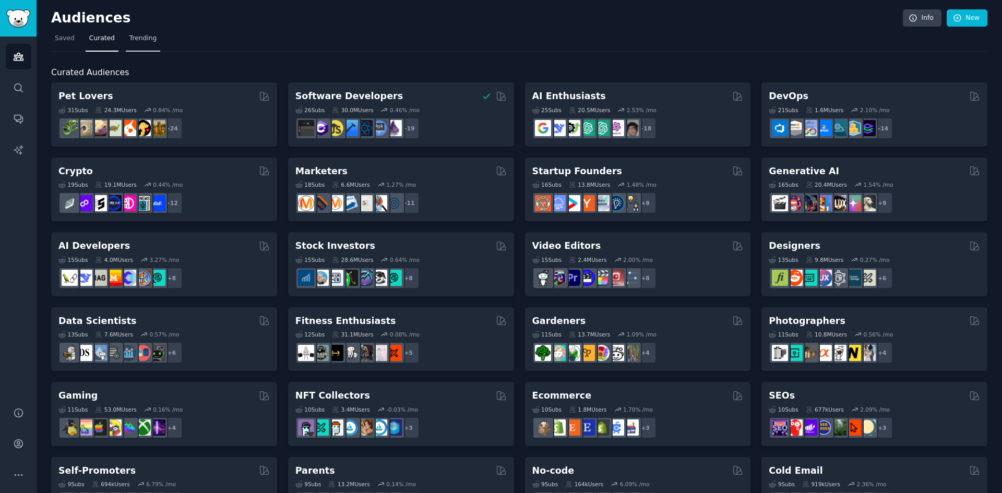
click at [136, 44] on link "Trending" at bounding box center [143, 40] width 34 height 21
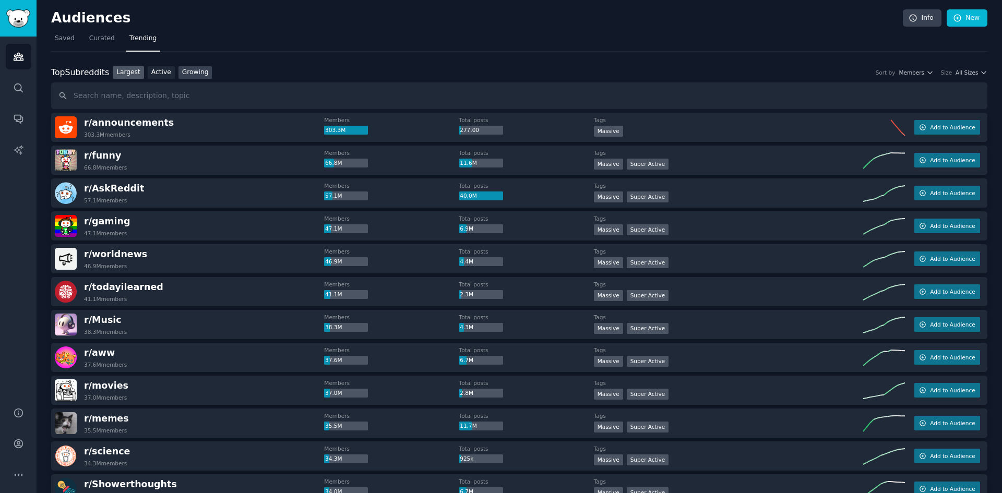
click at [185, 68] on link "Growing" at bounding box center [195, 72] width 34 height 13
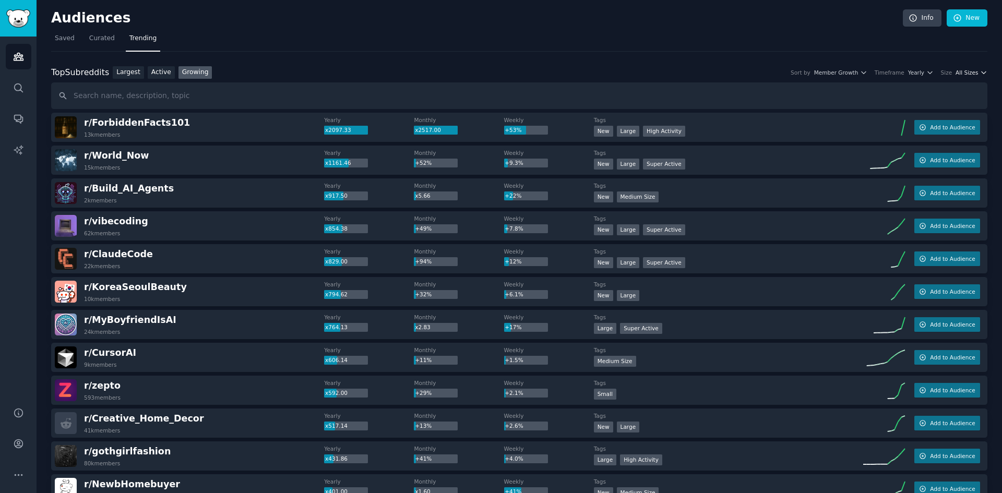
click at [975, 71] on span "All Sizes" at bounding box center [966, 72] width 22 height 7
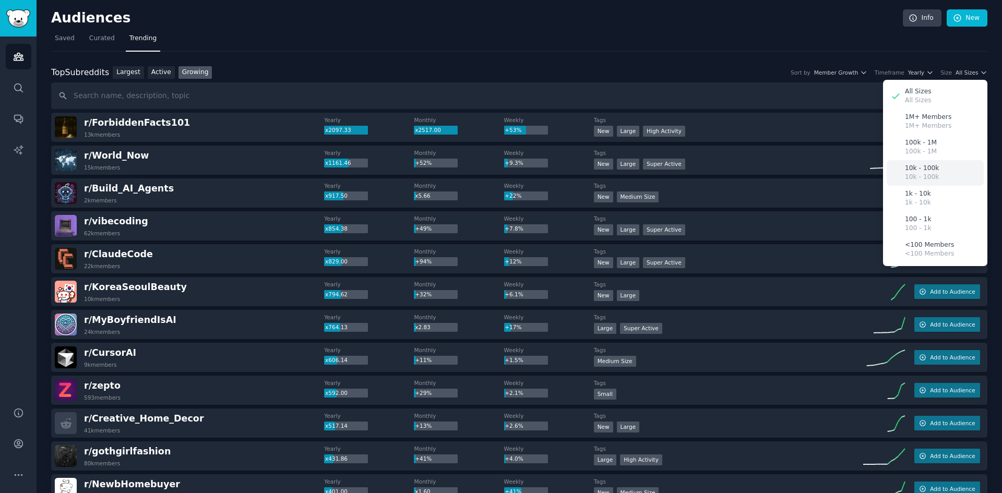
click at [941, 175] on div "10k - 100k 10k - 100k" at bounding box center [935, 173] width 97 height 26
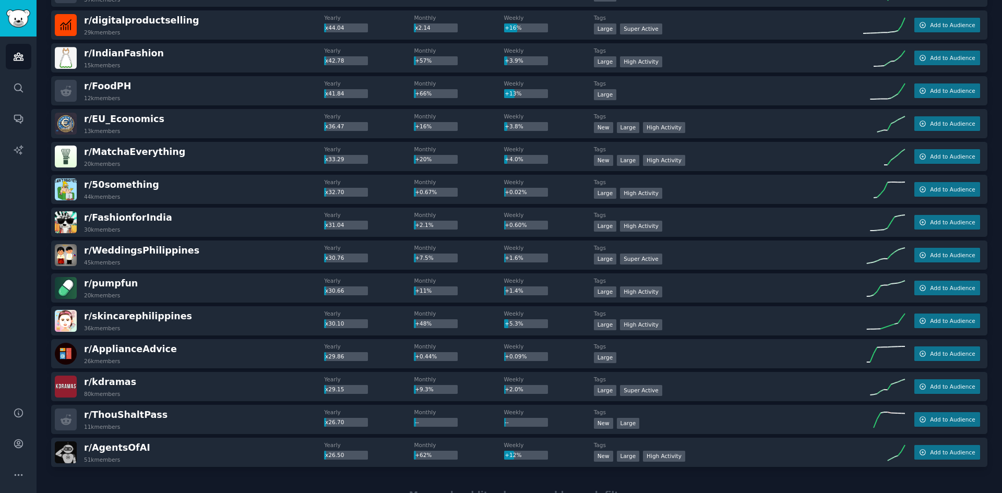
scroll to position [1331, 0]
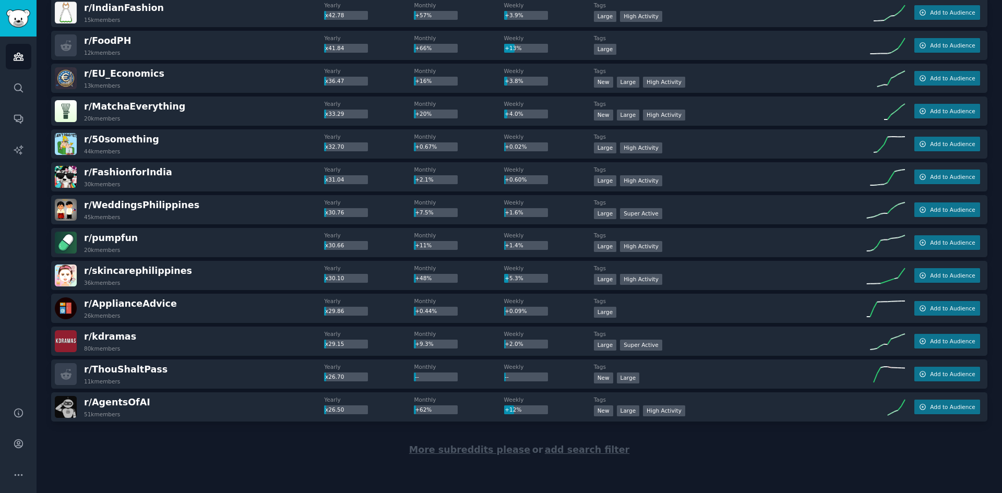
click at [509, 451] on span "More subreddits please" at bounding box center [469, 450] width 121 height 10
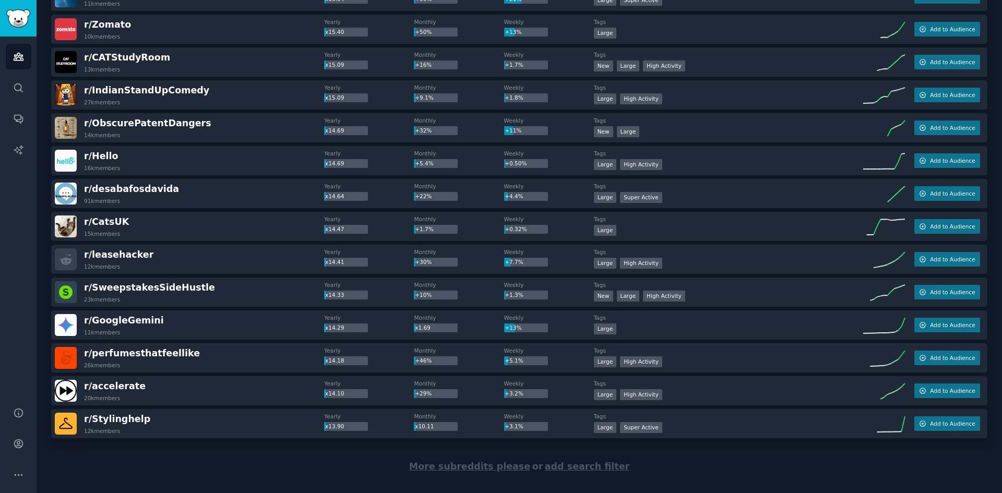
scroll to position [2975, 0]
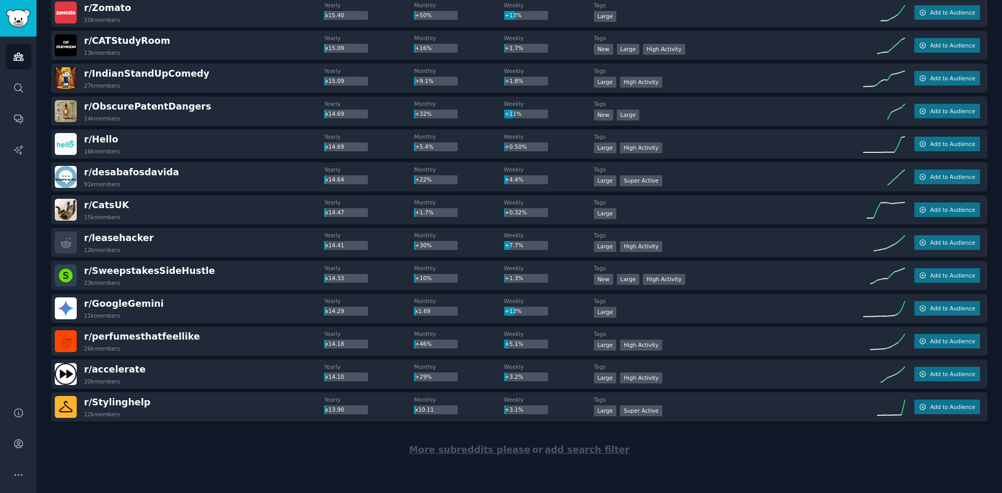
click at [473, 451] on span "More subreddits please" at bounding box center [469, 450] width 121 height 10
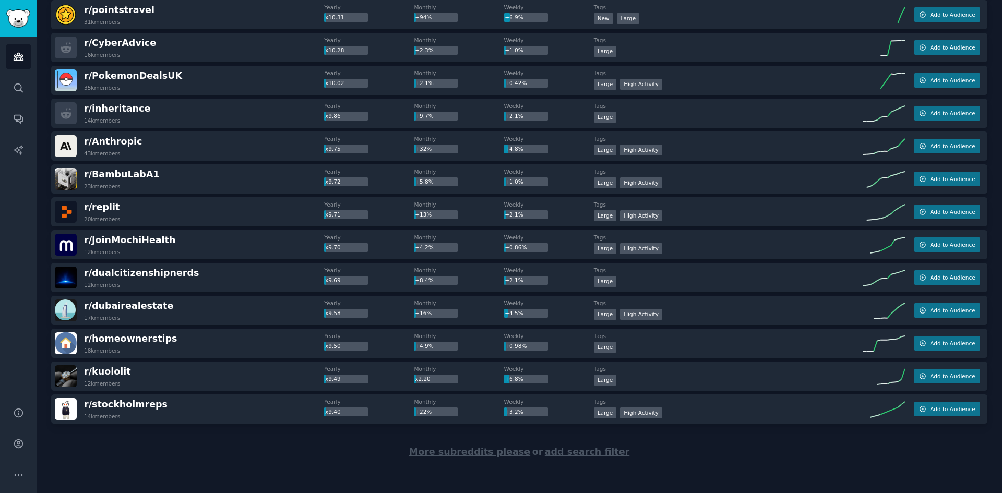
scroll to position [4618, 0]
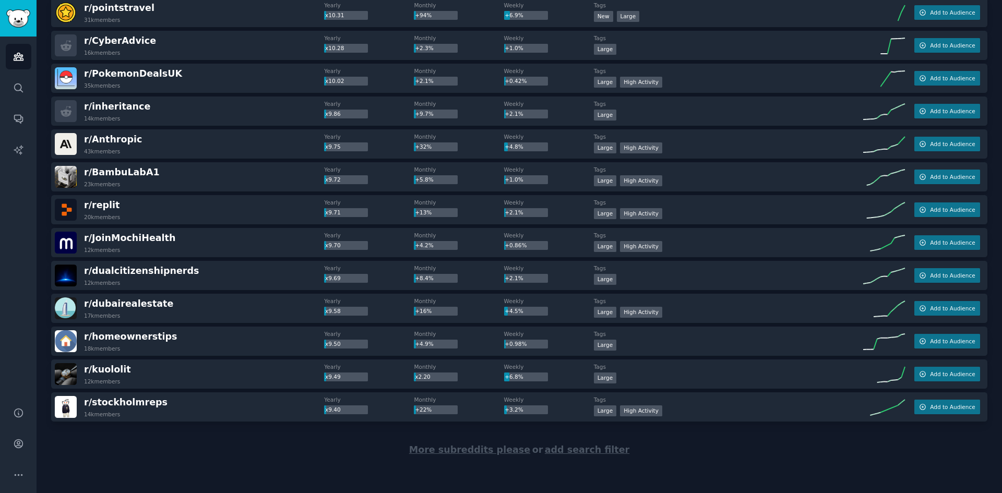
click at [475, 449] on span "More subreddits please" at bounding box center [469, 450] width 121 height 10
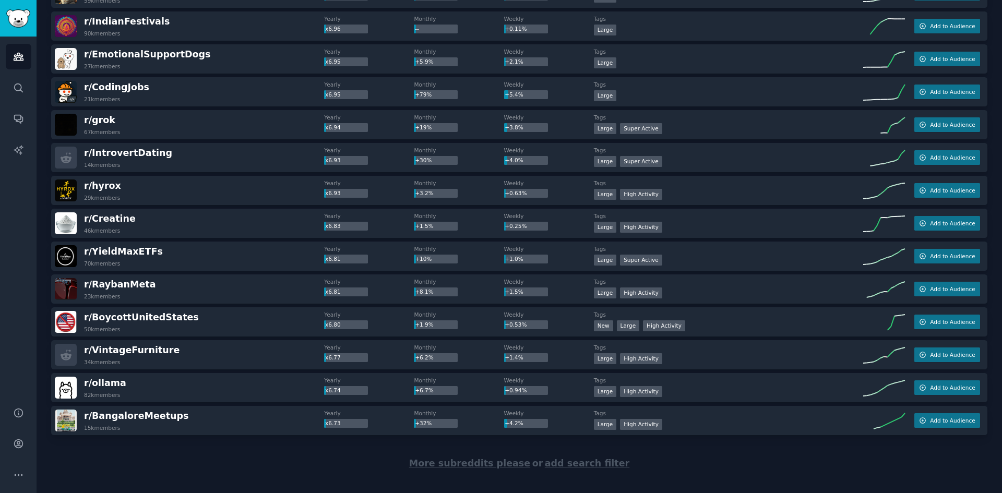
scroll to position [6262, 0]
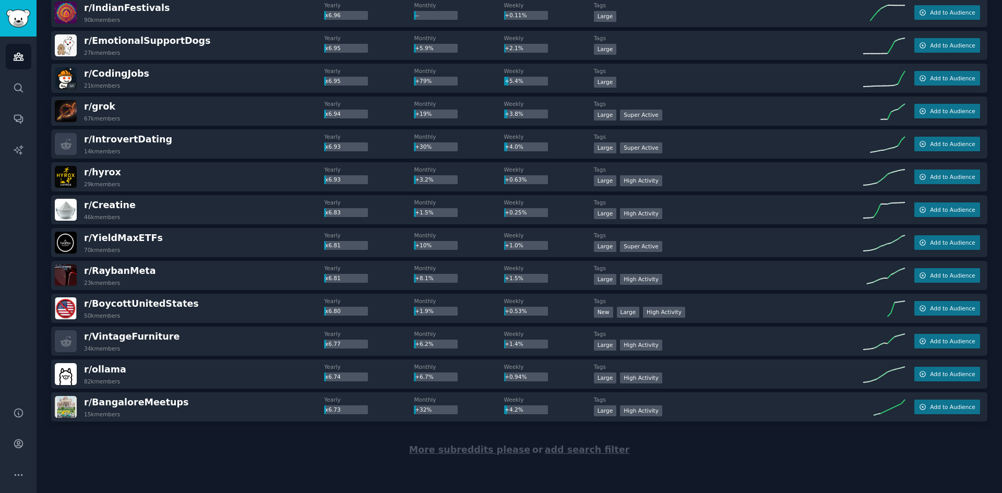
click at [476, 454] on span "More subreddits please" at bounding box center [469, 450] width 121 height 10
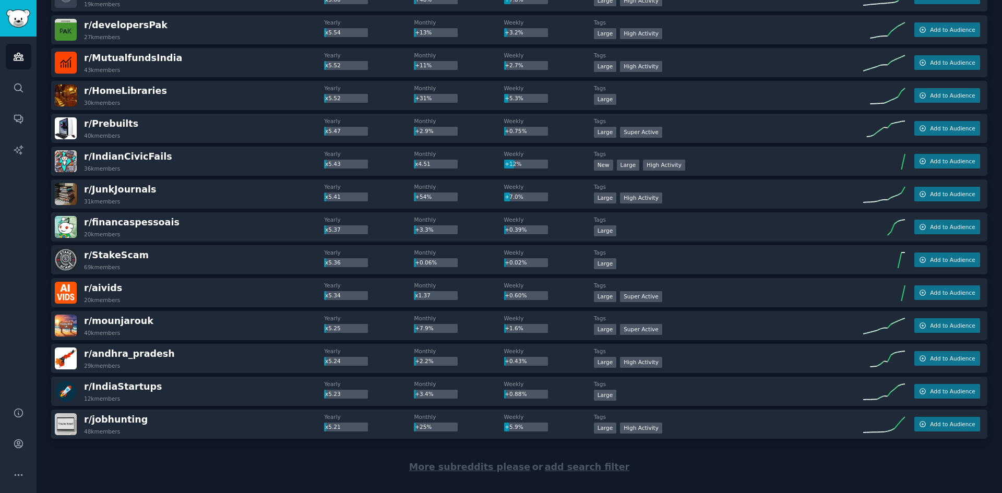
scroll to position [7906, 0]
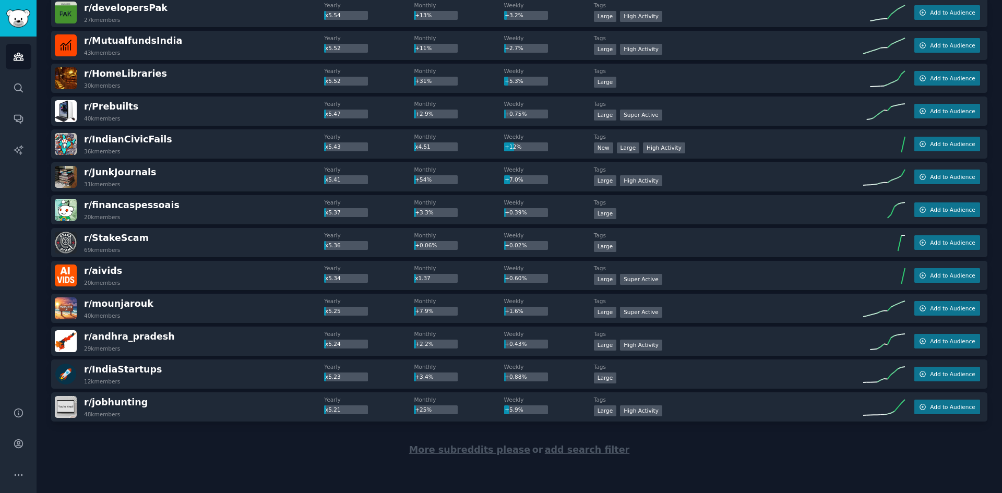
click at [454, 450] on span "More subreddits please" at bounding box center [469, 450] width 121 height 10
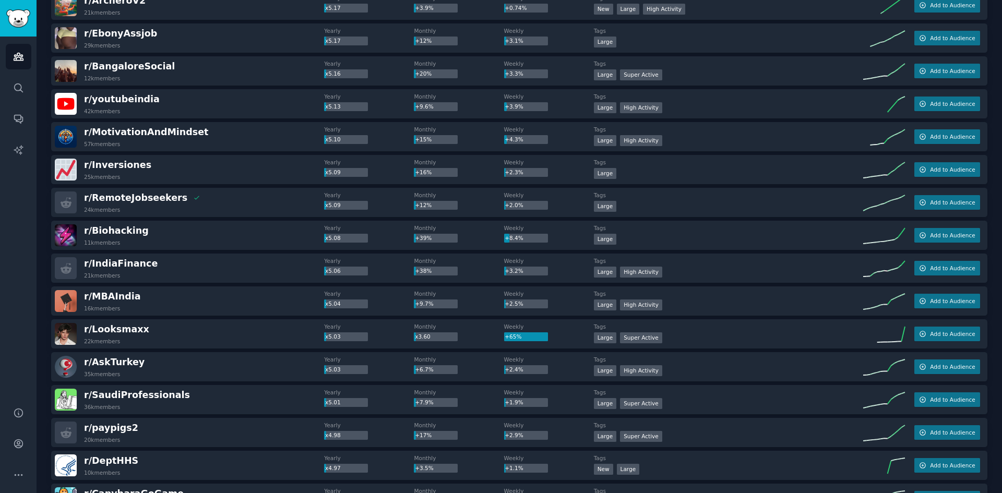
scroll to position [8341, 0]
click at [135, 232] on body "Audiences Search Conversations AI Reports Help Account More Audiences Info New …" at bounding box center [501, 246] width 1002 height 493
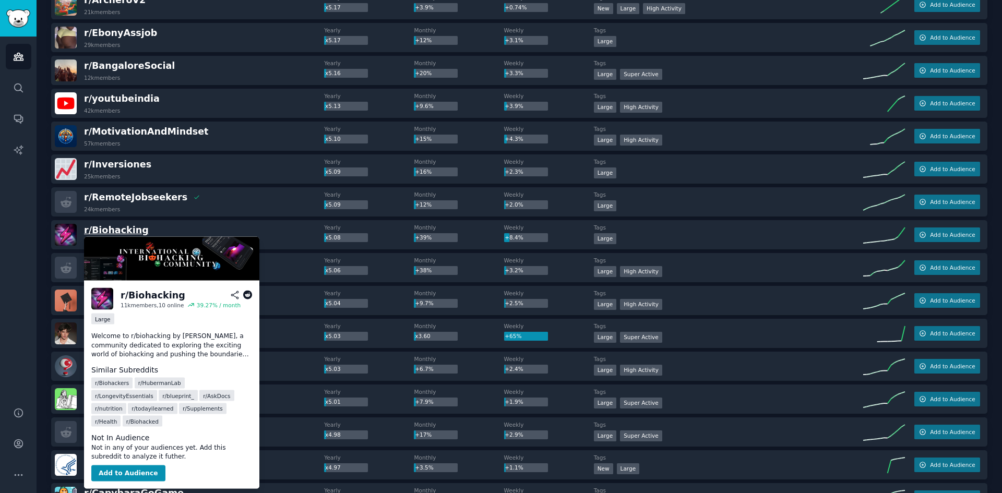
click at [123, 226] on span "r/ Biohacking" at bounding box center [116, 230] width 65 height 10
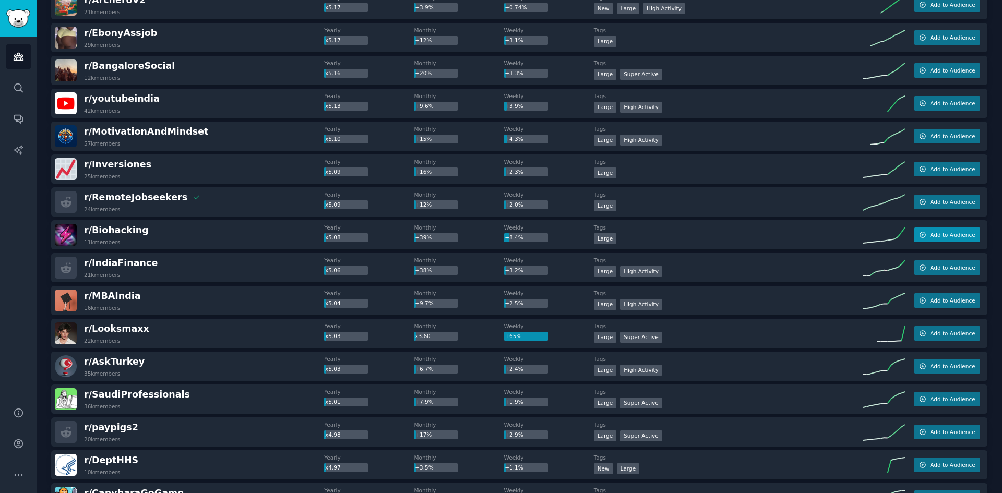
click at [955, 234] on span "Add to Audience" at bounding box center [952, 234] width 45 height 7
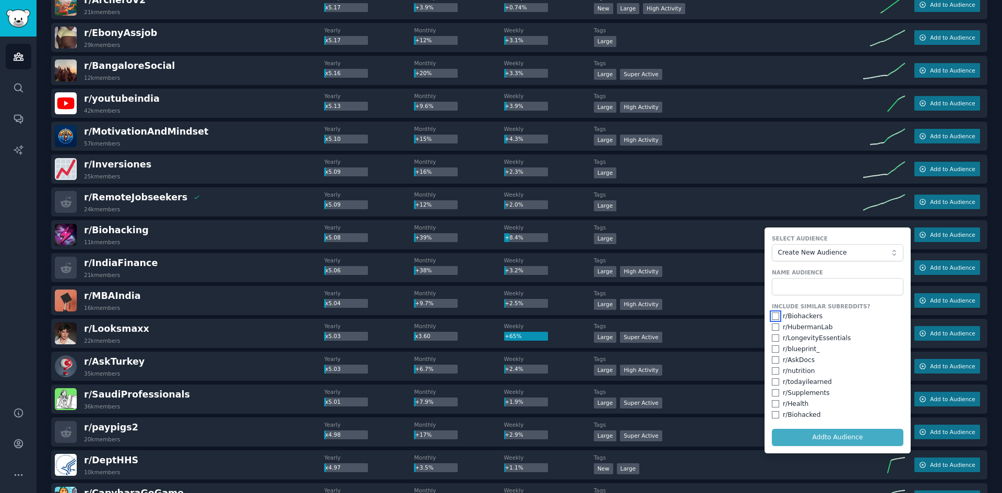
click at [774, 318] on input "checkbox" at bounding box center [775, 316] width 7 height 7
checkbox input "true"
click at [774, 330] on input "checkbox" at bounding box center [775, 327] width 7 height 7
checkbox input "true"
click at [774, 340] on input "checkbox" at bounding box center [775, 337] width 7 height 7
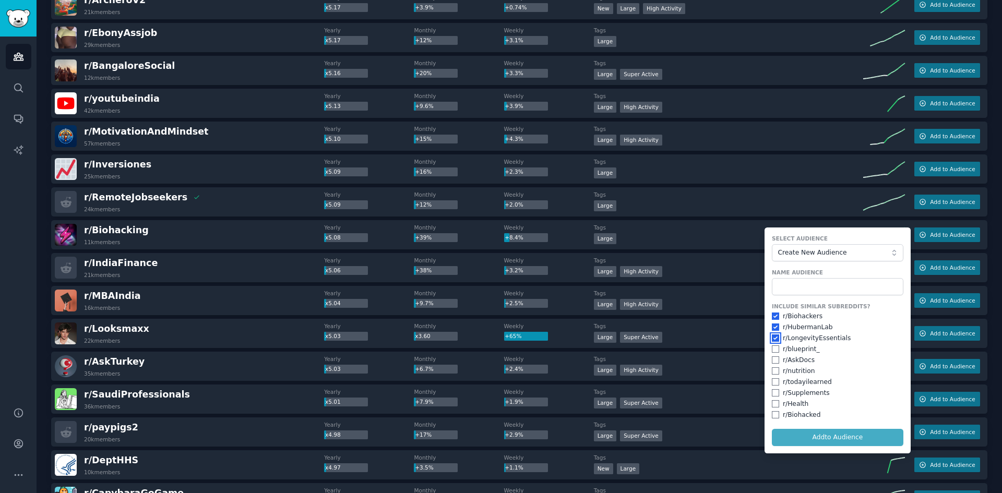
checkbox input "true"
click at [773, 362] on input "checkbox" at bounding box center [775, 359] width 7 height 7
checkbox input "true"
click at [772, 373] on input "checkbox" at bounding box center [775, 370] width 7 height 7
checkbox input "true"
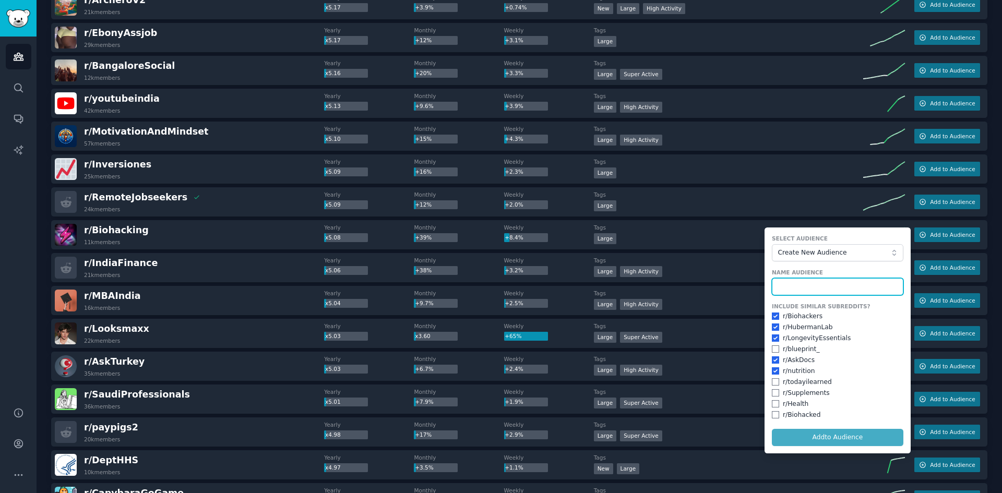
click at [816, 283] on input "text" at bounding box center [837, 287] width 131 height 18
type input "Biohackers"
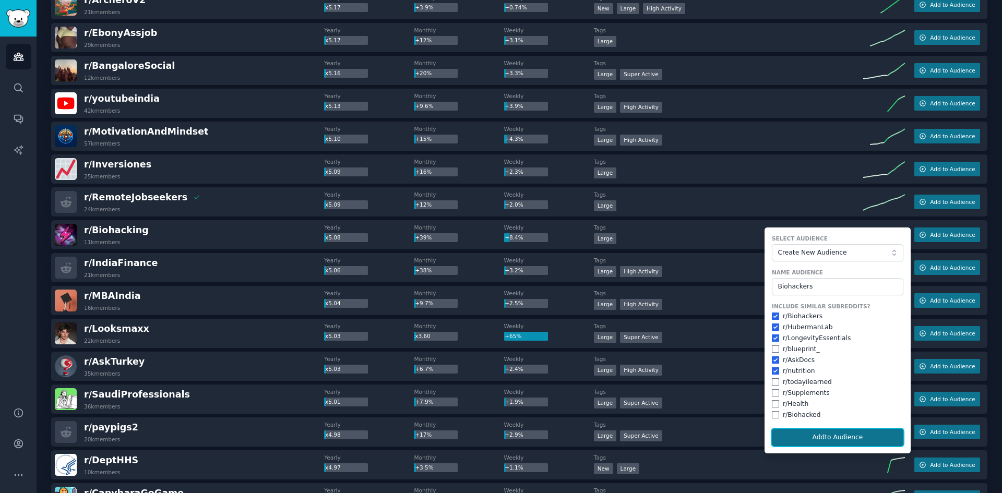
click at [821, 432] on button "Add to Audience" at bounding box center [837, 438] width 131 height 18
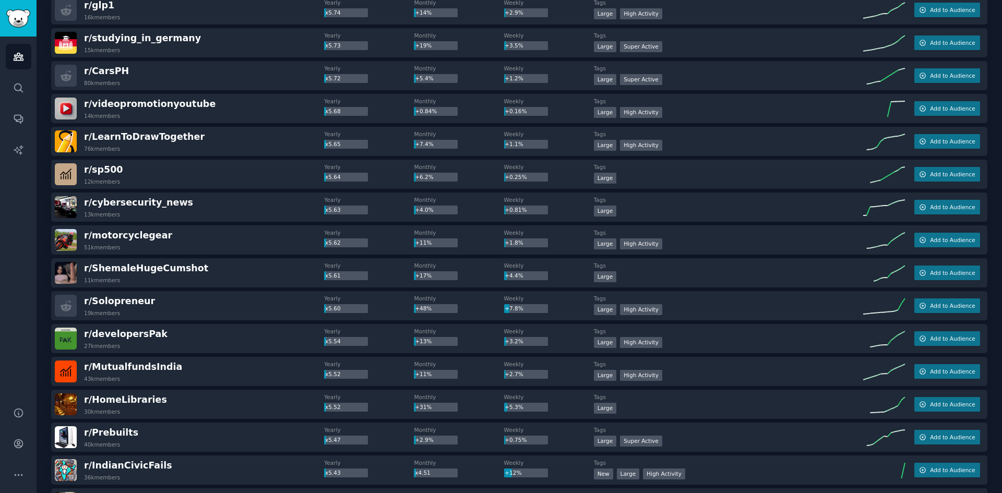
scroll to position [8324, 0]
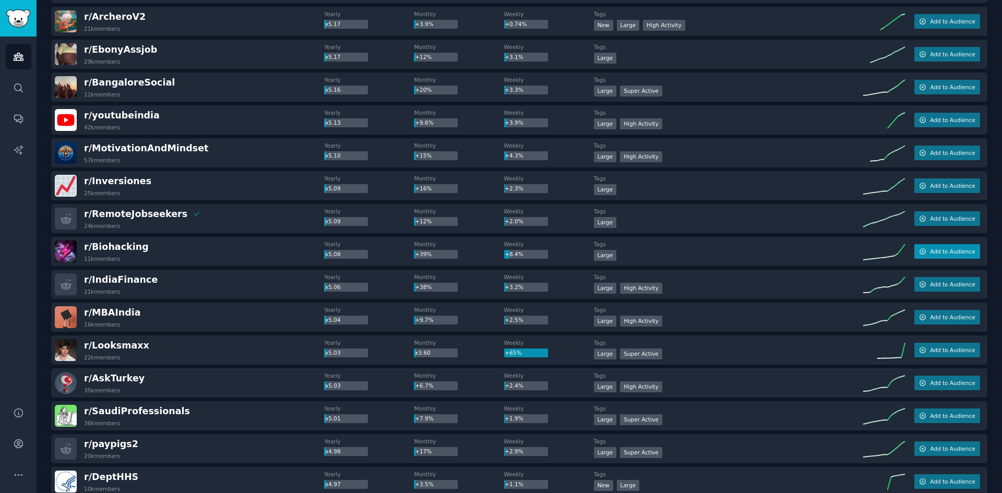
click at [943, 253] on span "Add to Audience" at bounding box center [952, 251] width 45 height 7
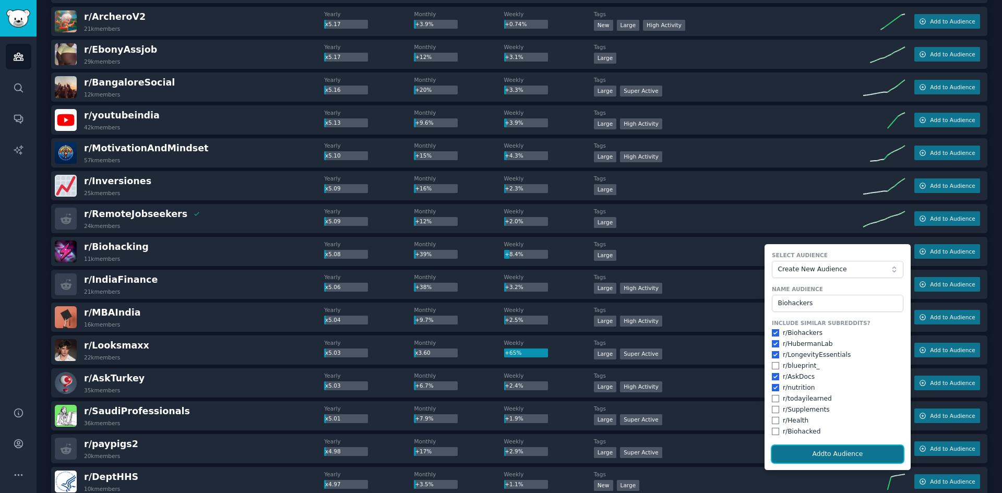
click at [827, 449] on button "Add to Audience" at bounding box center [837, 455] width 131 height 18
checkbox input "false"
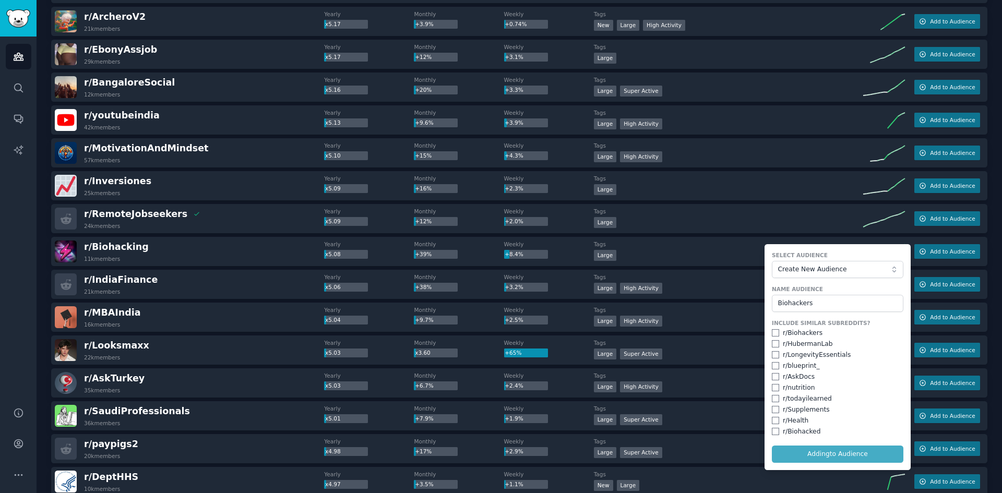
checkbox input "false"
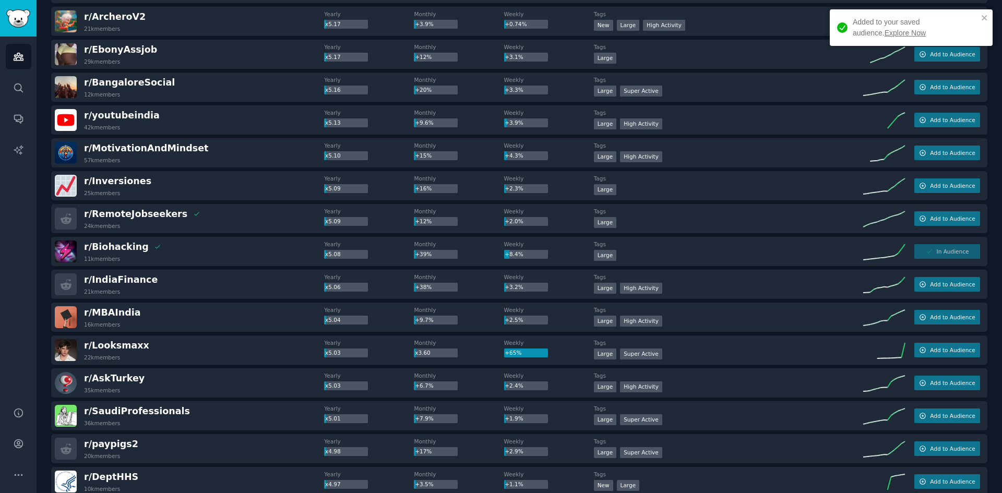
click at [876, 27] on div "Added to your saved audience. Explore Now" at bounding box center [915, 28] width 125 height 22
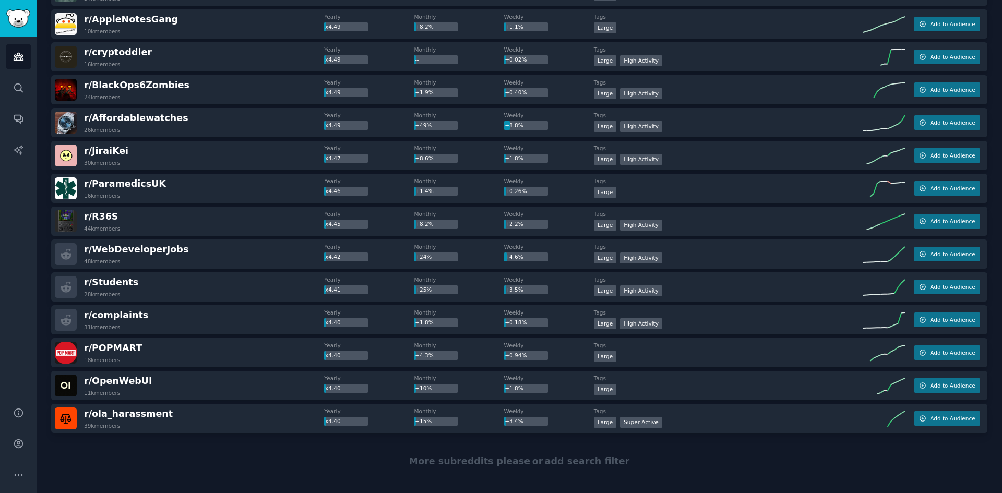
scroll to position [9549, 0]
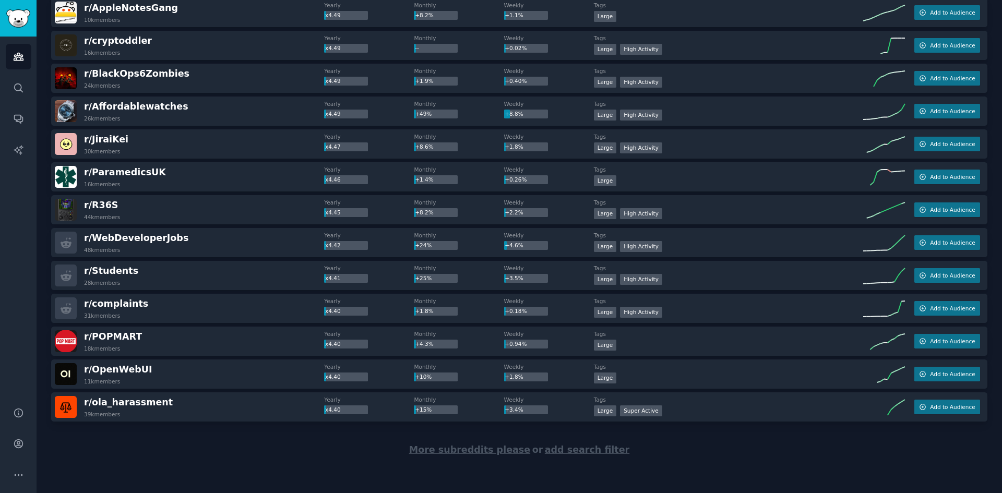
click at [480, 449] on span "More subreddits please" at bounding box center [469, 450] width 121 height 10
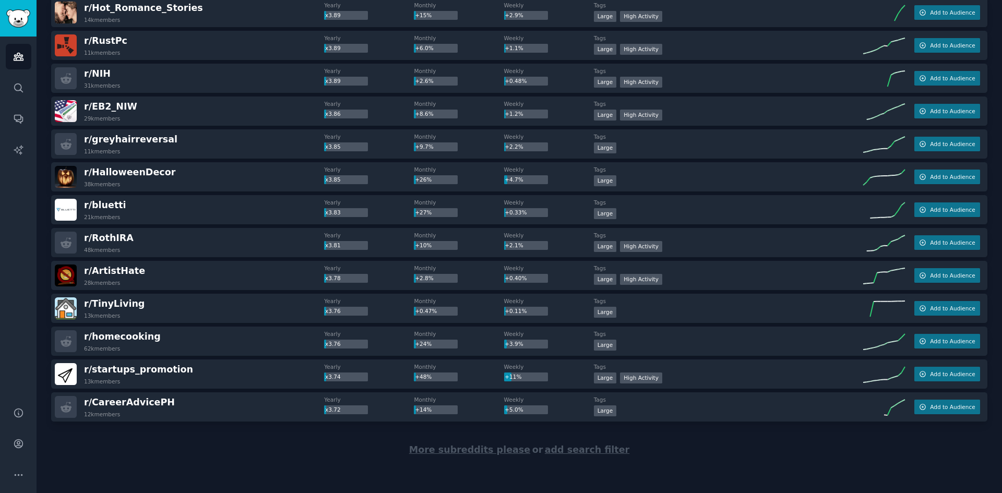
scroll to position [11186, 0]
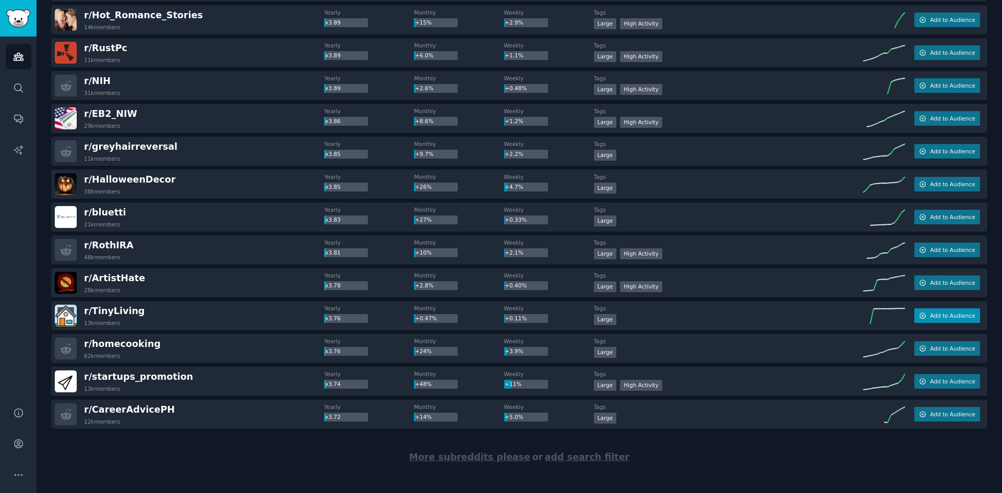
click at [930, 310] on button "Add to Audience" at bounding box center [947, 315] width 66 height 15
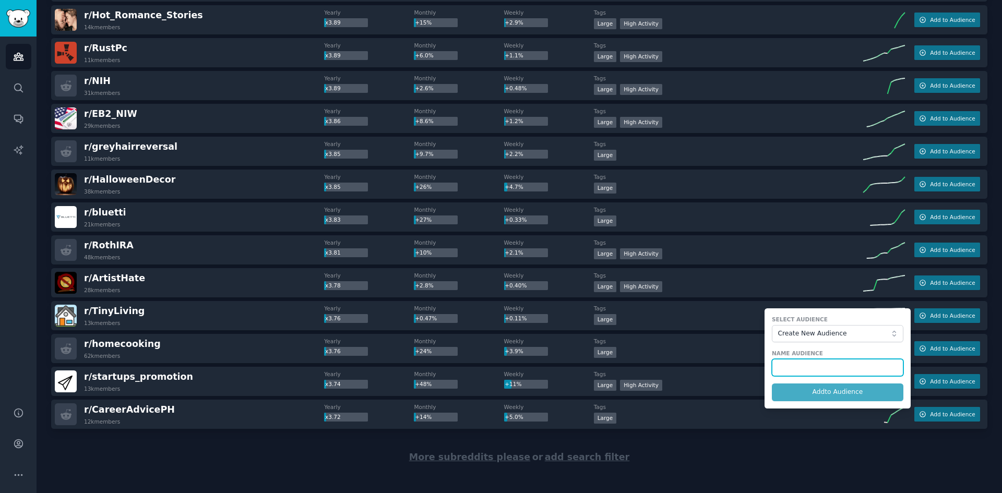
click at [852, 366] on input "text" at bounding box center [837, 368] width 131 height 18
type input "TinyLiving"
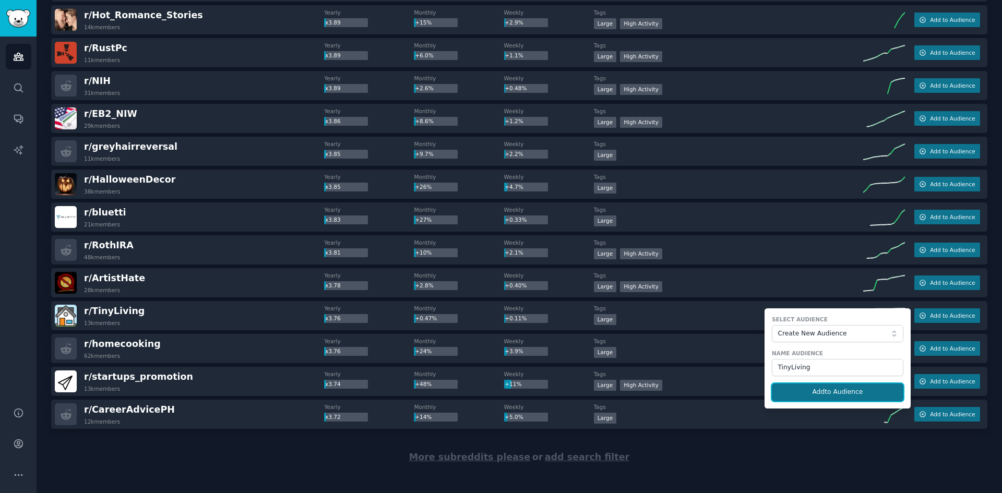
click at [841, 390] on button "Add to Audience" at bounding box center [837, 393] width 131 height 18
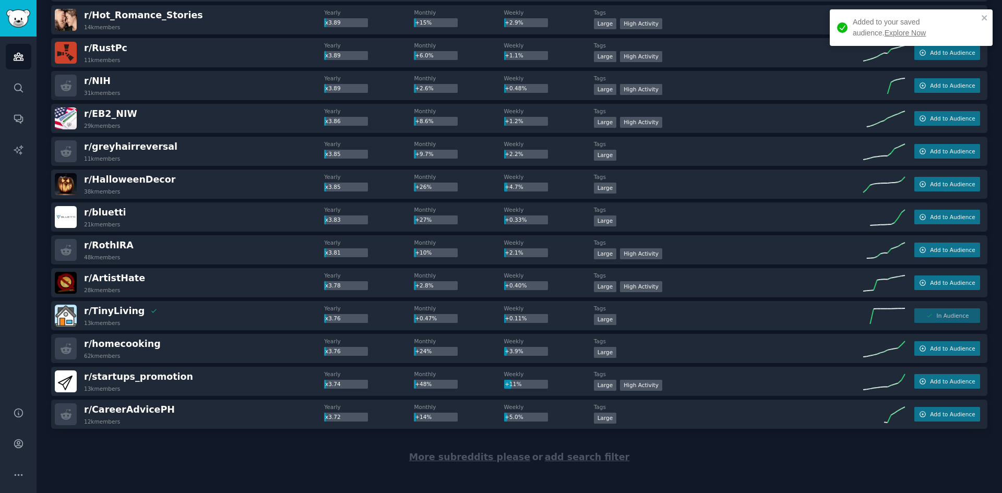
scroll to position [11193, 0]
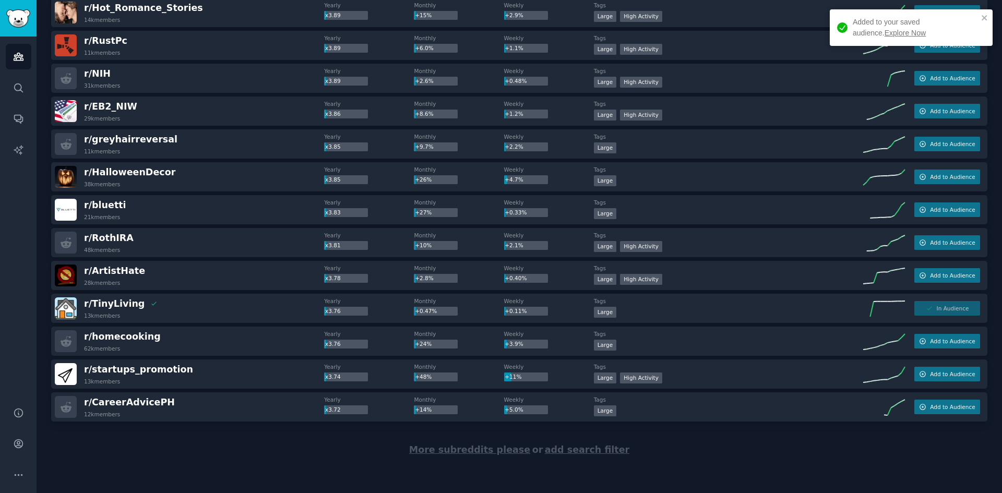
click at [485, 450] on span "More subreddits please" at bounding box center [469, 450] width 121 height 10
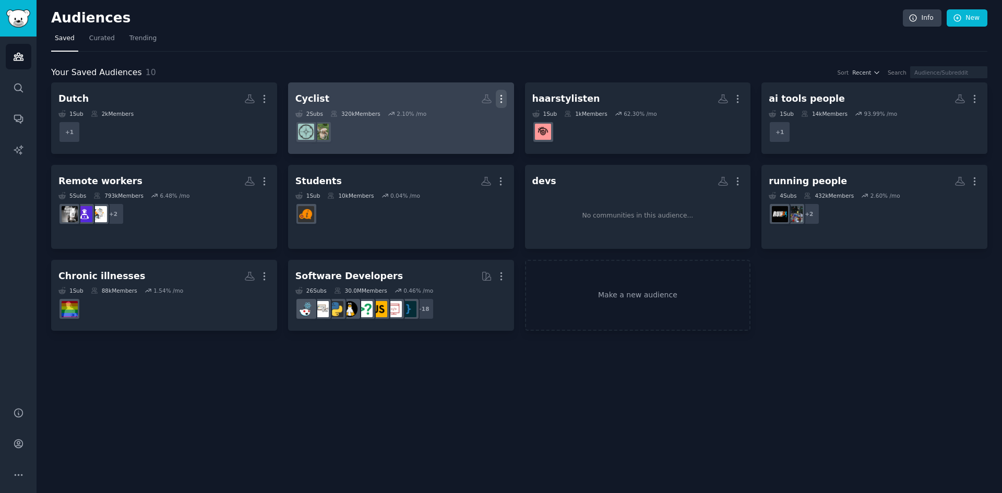
click at [502, 99] on icon "button" at bounding box center [501, 98] width 11 height 11
click at [475, 119] on p "Delete" at bounding box center [473, 120] width 24 height 11
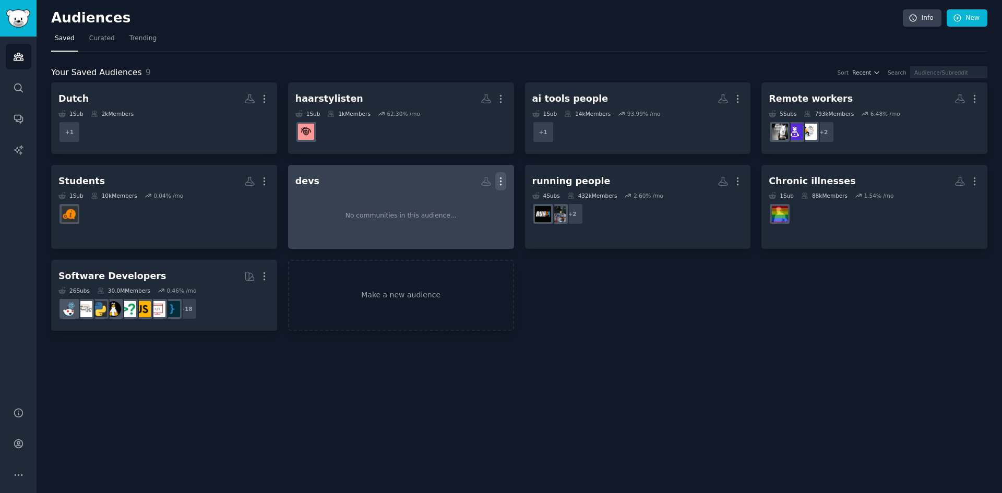
click at [501, 177] on icon "button" at bounding box center [500, 180] width 1 height 7
click at [469, 202] on p "Delete" at bounding box center [472, 203] width 24 height 11
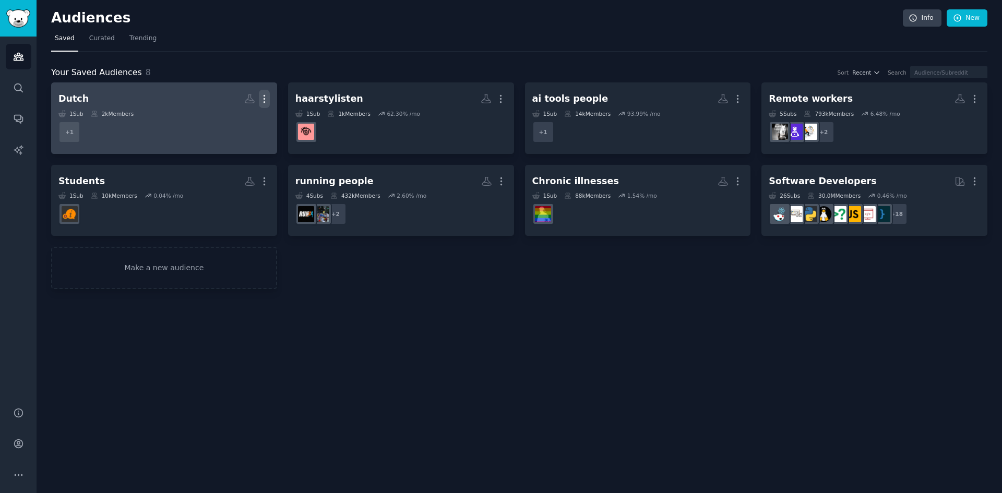
click at [264, 97] on icon "button" at bounding box center [264, 98] width 11 height 11
click at [234, 115] on p "Delete" at bounding box center [236, 120] width 24 height 11
click at [186, 124] on dd "r/longevity_protocol + 1" at bounding box center [163, 131] width 211 height 29
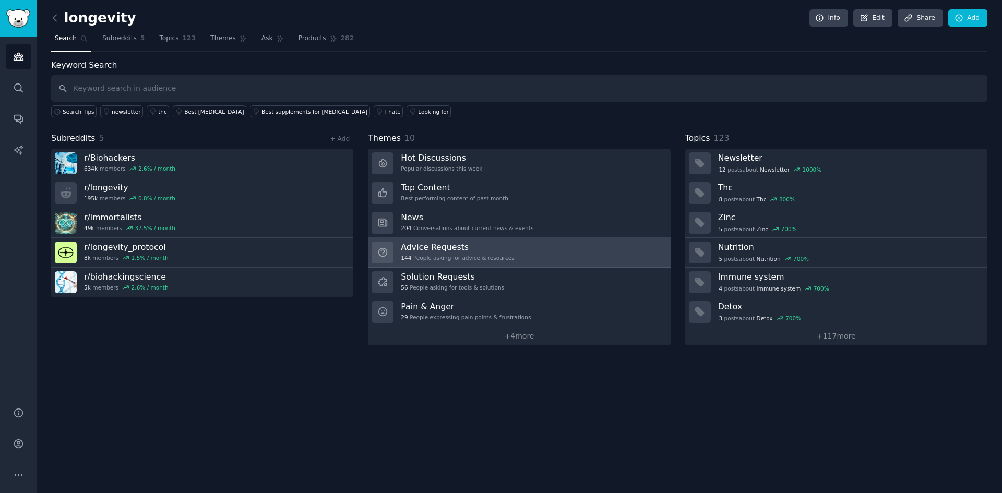
click at [475, 247] on h3 "Advice Requests" at bounding box center [457, 247] width 113 height 11
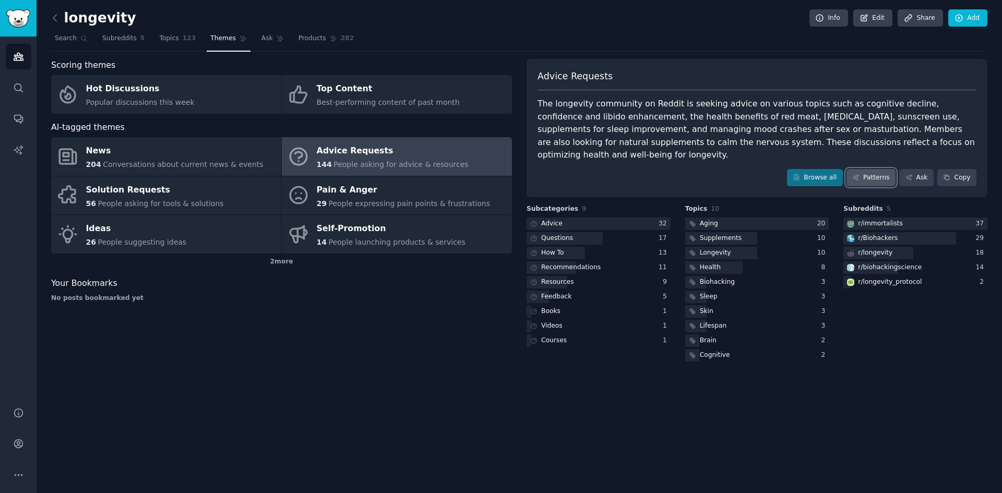
click at [890, 169] on link "Patterns" at bounding box center [870, 178] width 49 height 18
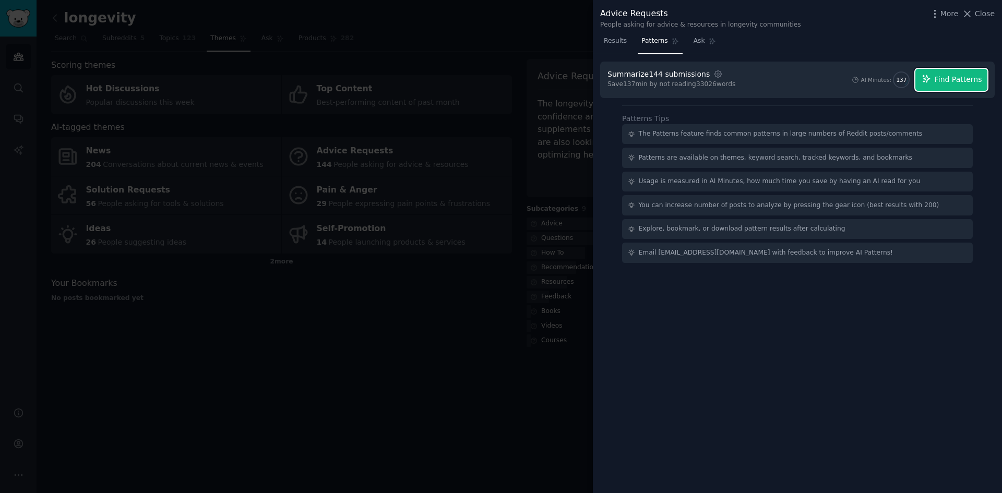
click at [947, 80] on span "Find Patterns" at bounding box center [958, 79] width 47 height 11
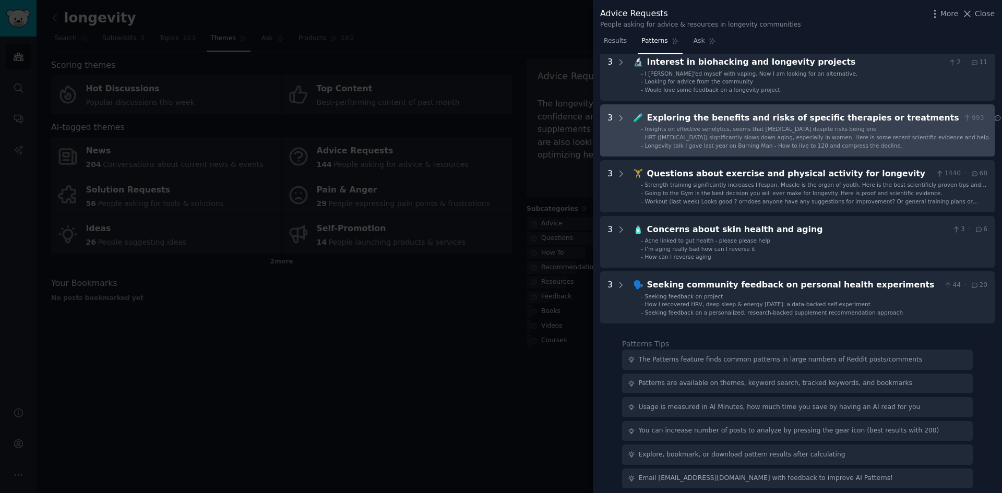
scroll to position [338, 0]
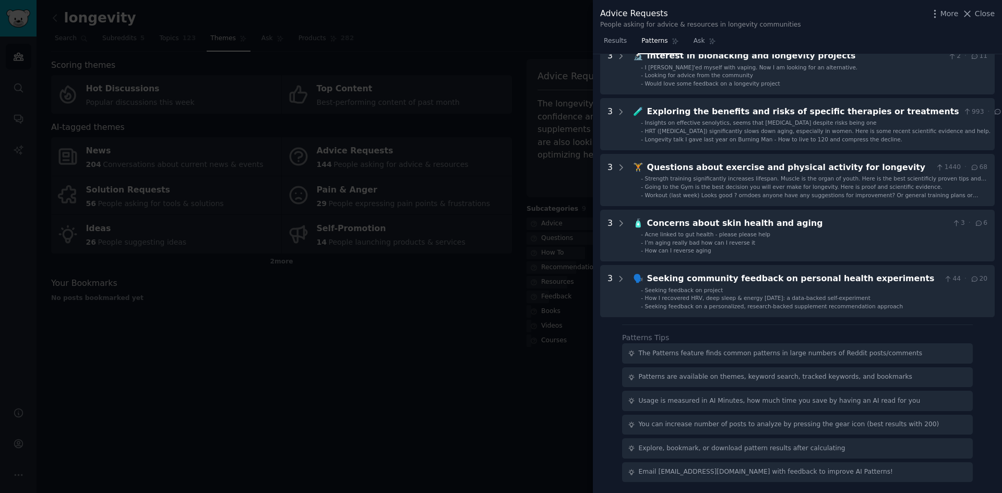
click at [557, 230] on div at bounding box center [501, 246] width 1002 height 493
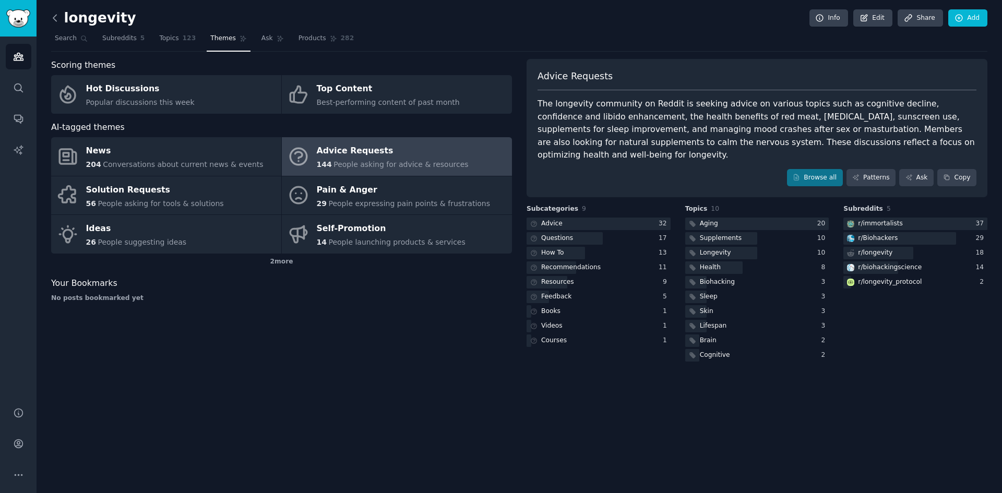
click at [59, 21] on icon at bounding box center [55, 18] width 11 height 11
